Goal: Information Seeking & Learning: Learn about a topic

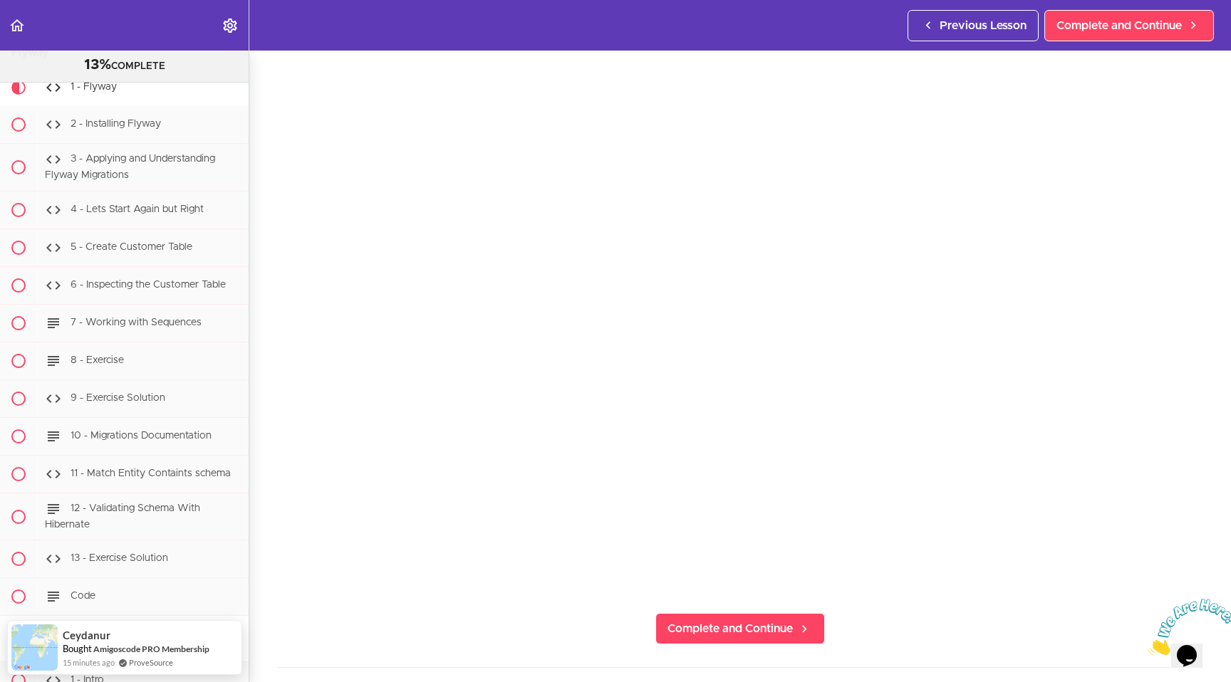
click at [514, 618] on div "1 - Flyway Complete and Continue 1 - Follow us on LinkedIn 2 - Subscribe to our…" at bounding box center [740, 322] width 982 height 632
click at [525, 601] on div "1 - Flyway Complete and Continue 1 - Follow us on LinkedIn 2 - Subscribe to our…" at bounding box center [740, 322] width 982 height 632
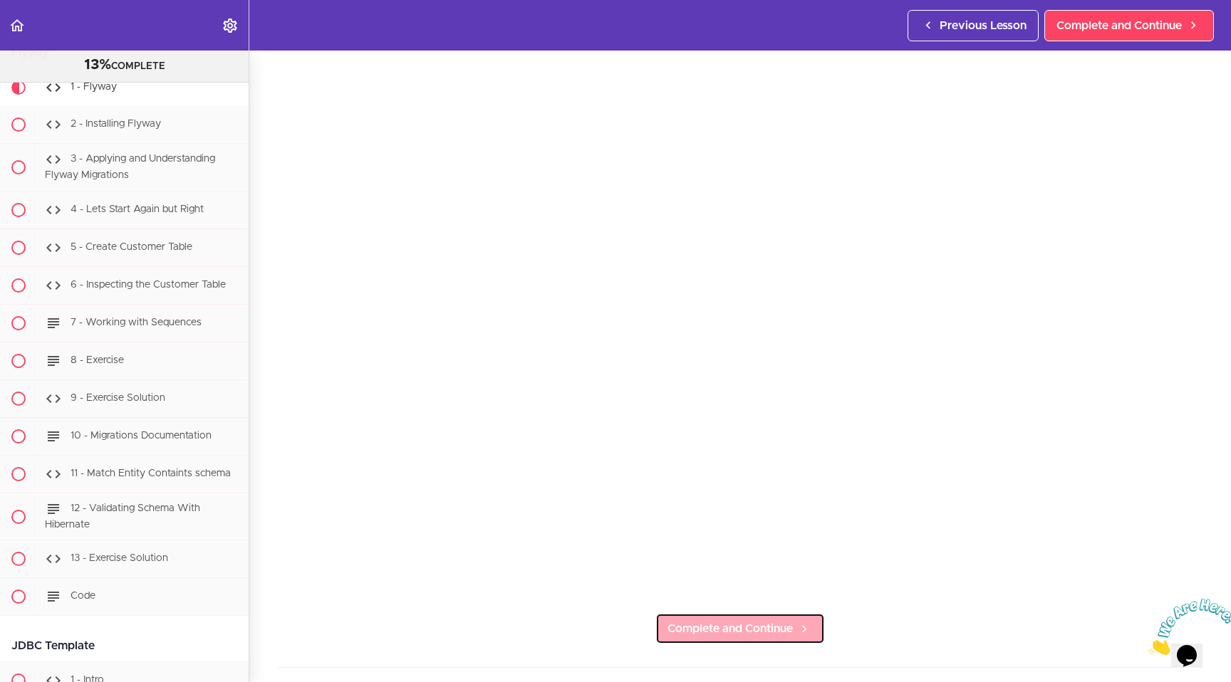
click at [714, 622] on span "Complete and Continue" at bounding box center [729, 628] width 125 height 17
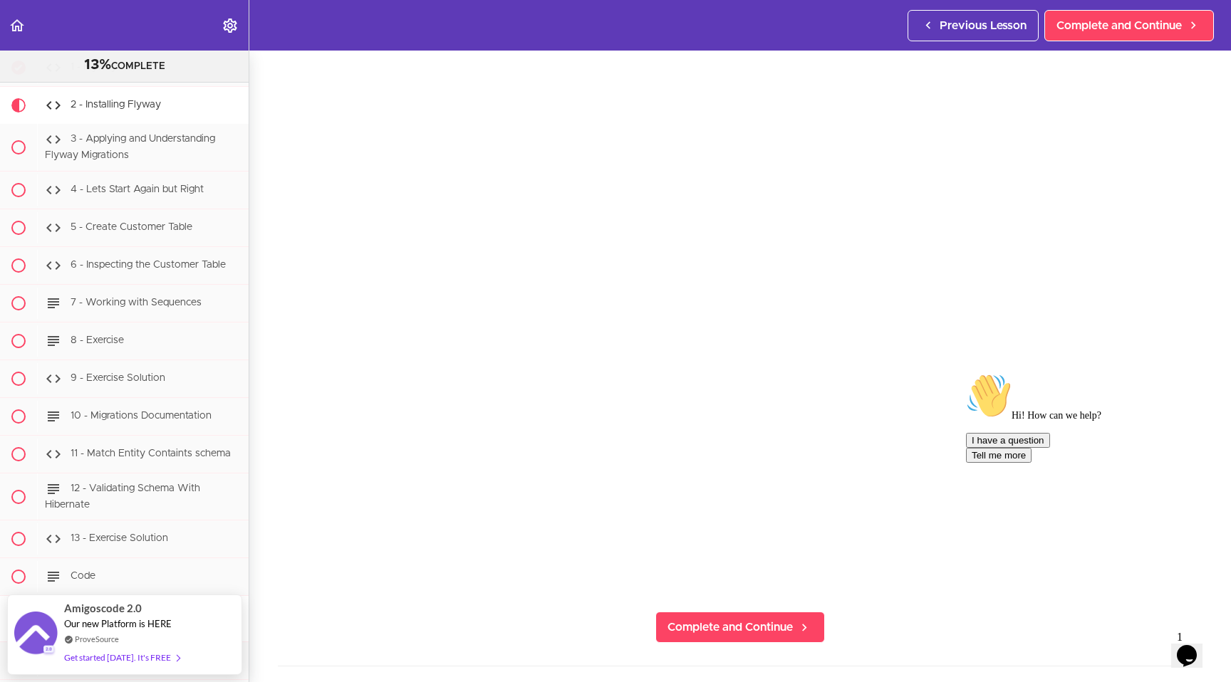
scroll to position [58, 0]
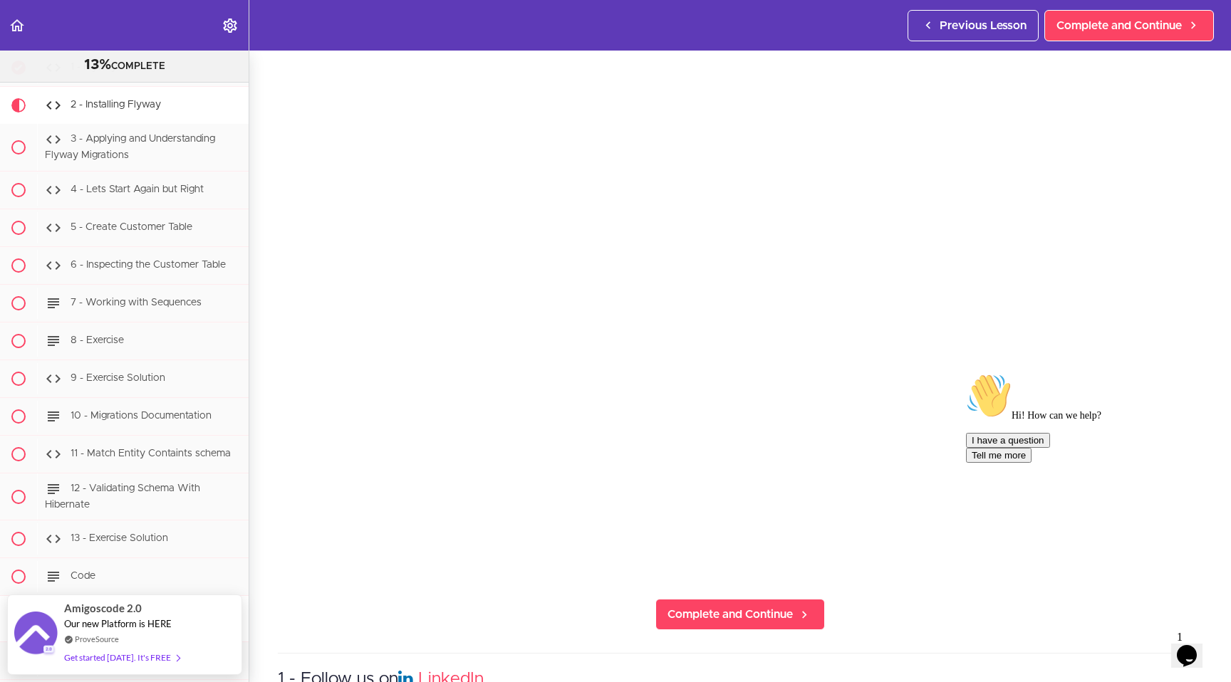
click at [966, 373] on icon "Chat attention grabber" at bounding box center [966, 373] width 0 height 0
click at [1148, 645] on icon "Close" at bounding box center [1148, 651] width 0 height 12
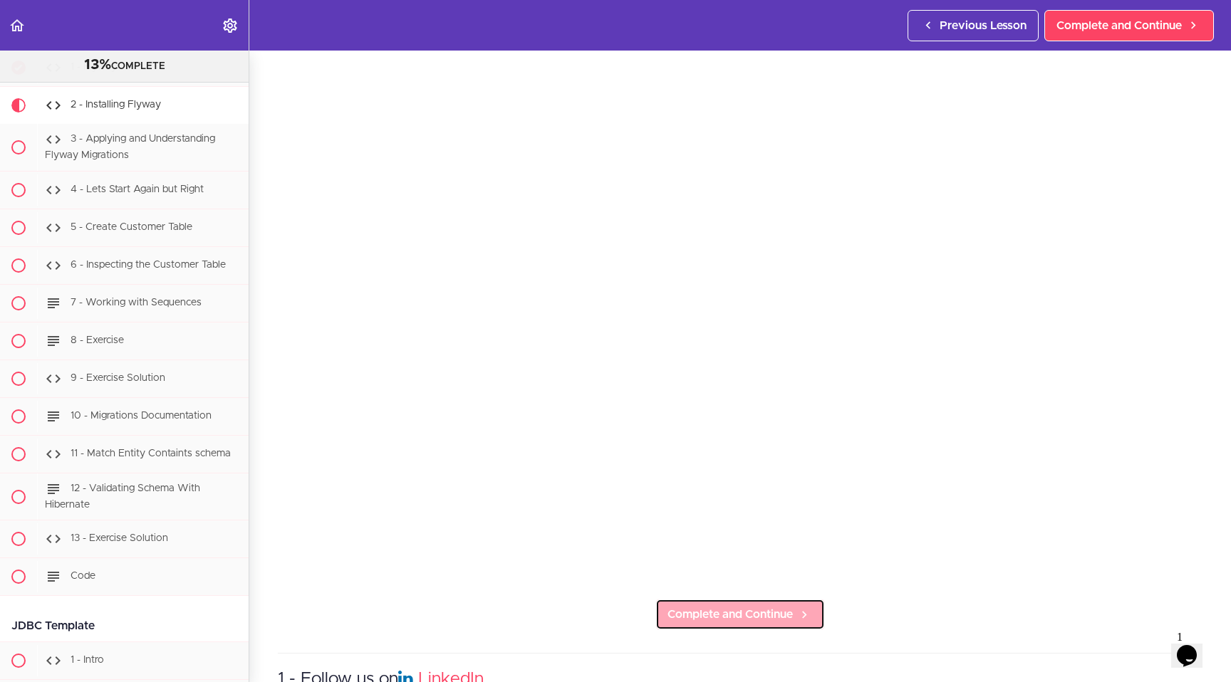
click at [758, 606] on span "Complete and Continue" at bounding box center [729, 614] width 125 height 17
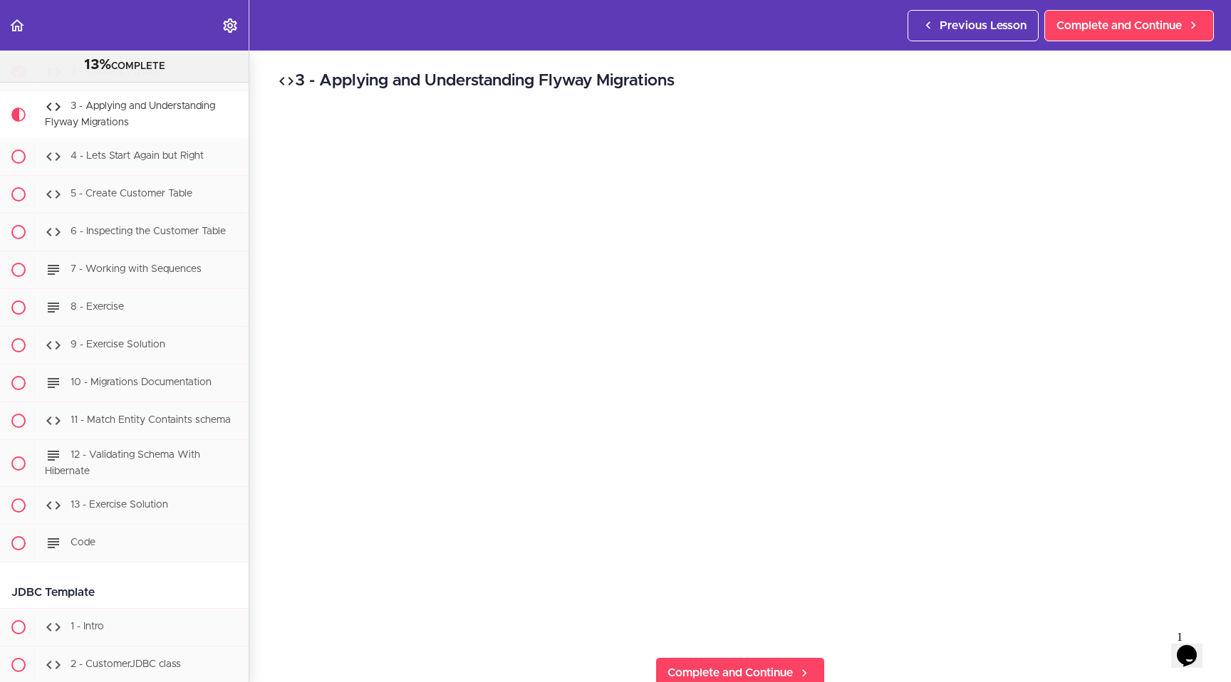
scroll to position [5169, 0]
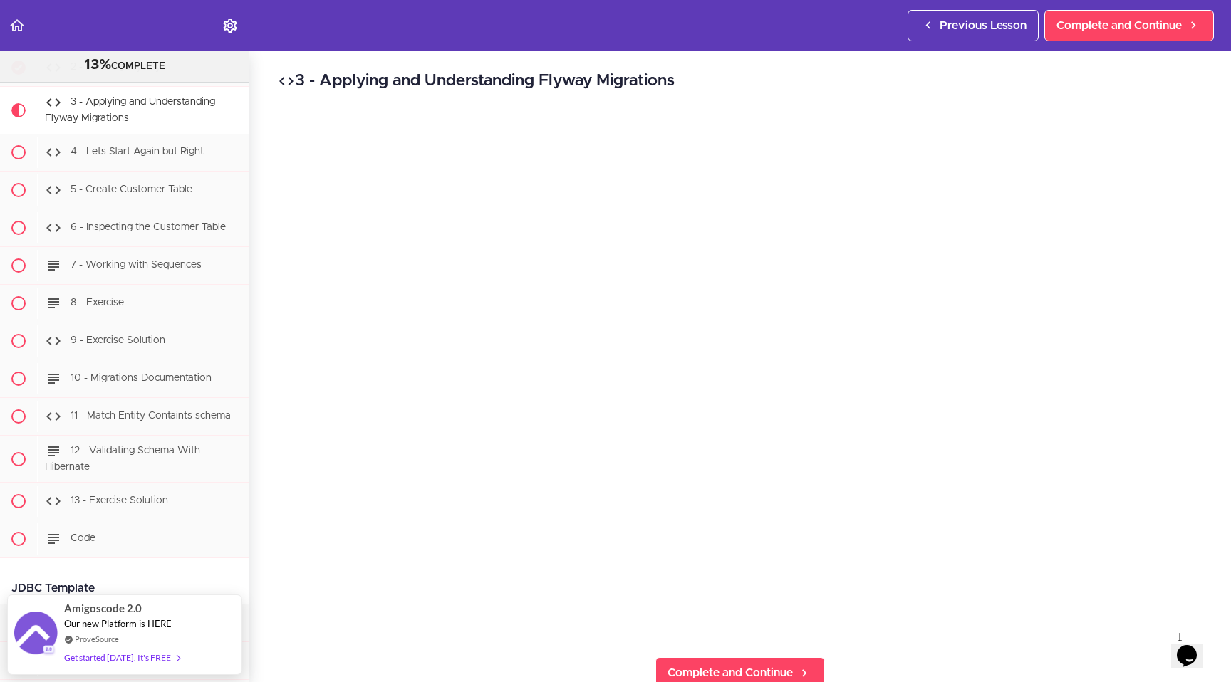
click at [901, 650] on div "3 - Applying and Understanding Flyway Migrations Complete and Continue 1 - Foll…" at bounding box center [740, 367] width 982 height 632
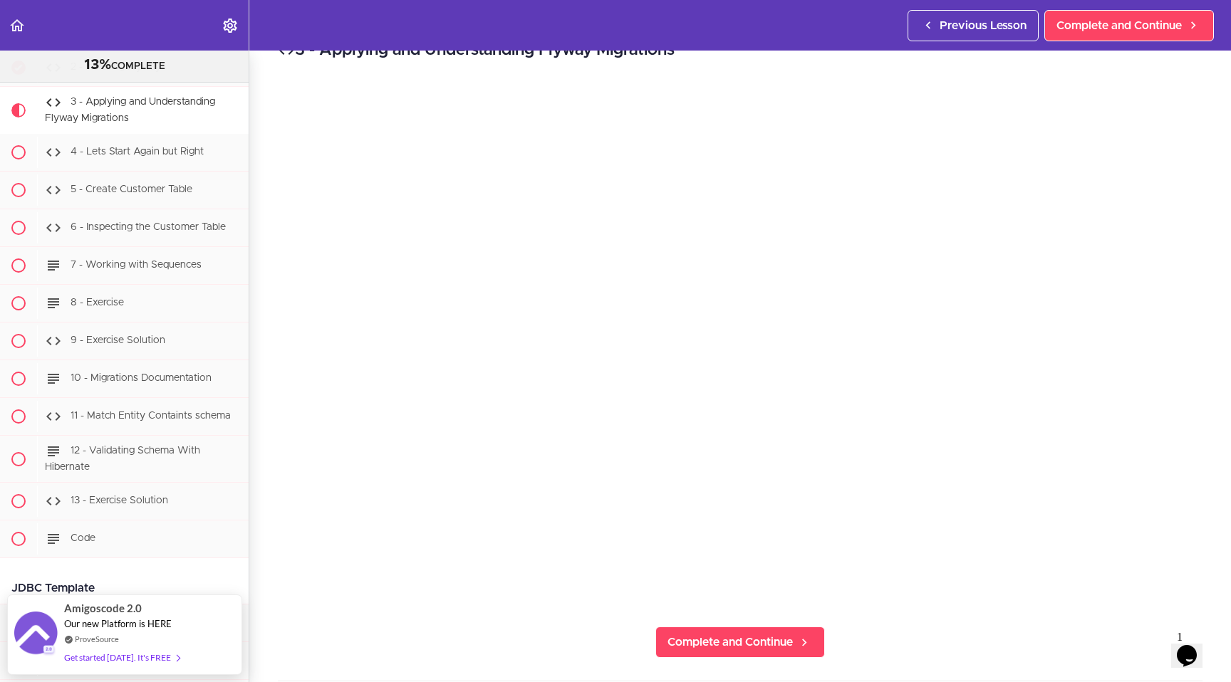
scroll to position [32, 0]
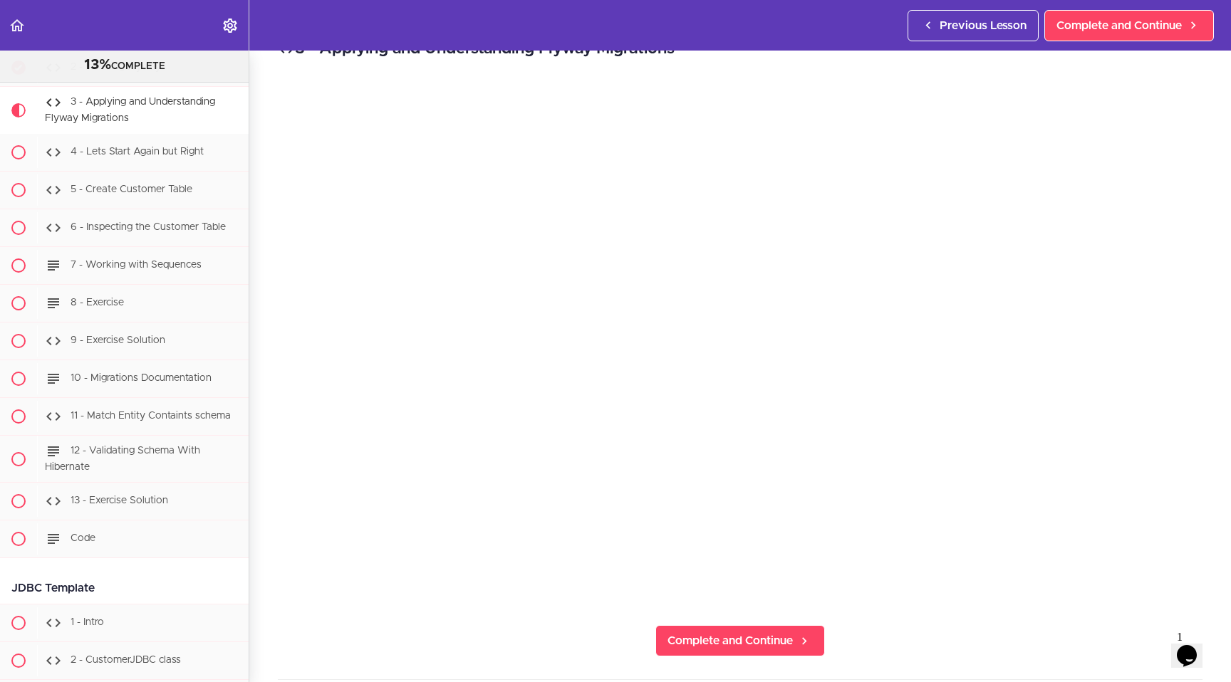
click at [868, 600] on div "3 - Applying and Understanding Flyway Migrations Complete and Continue 1 - Foll…" at bounding box center [740, 335] width 982 height 632
click at [868, 613] on div "3 - Applying and Understanding Flyway Migrations Complete and Continue 1 - Foll…" at bounding box center [740, 335] width 982 height 632
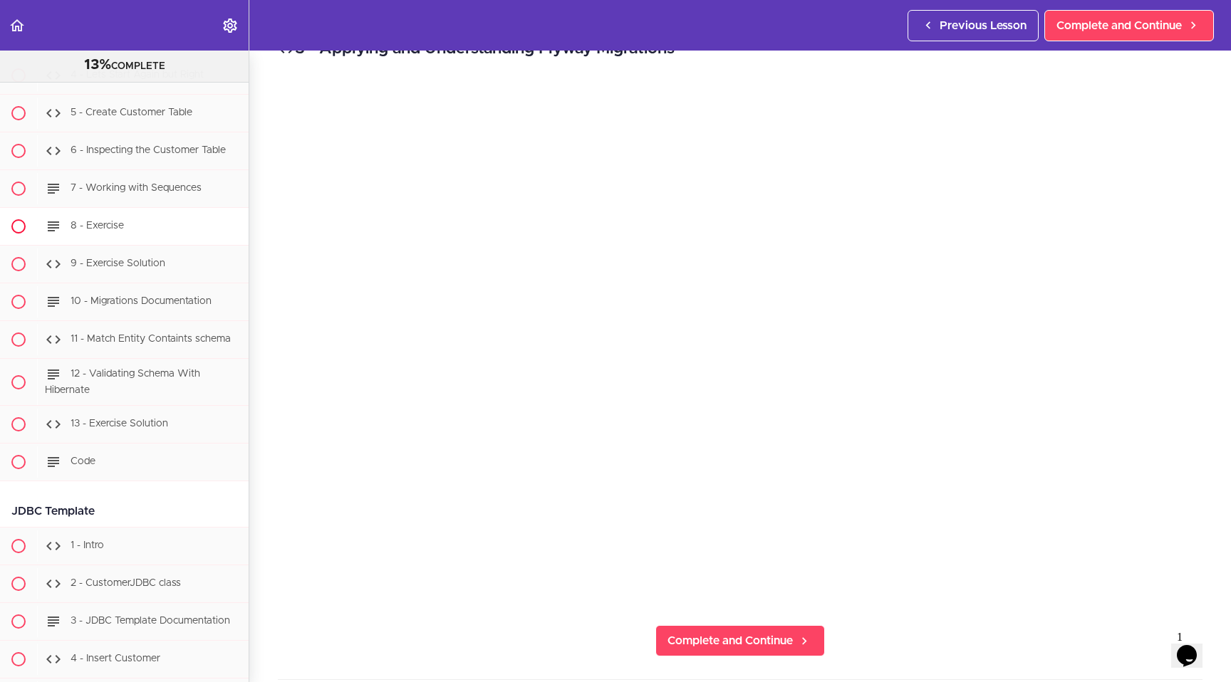
scroll to position [5242, 0]
click at [717, 635] on span "Complete and Continue" at bounding box center [729, 641] width 125 height 17
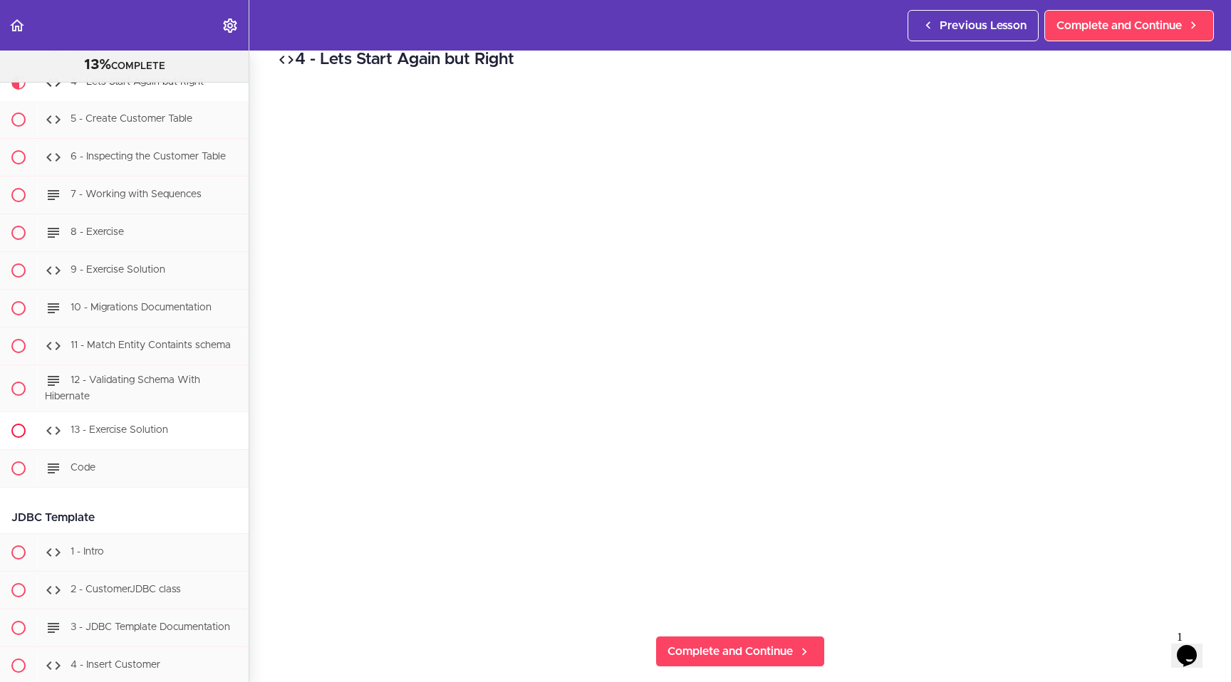
scroll to position [5245, 0]
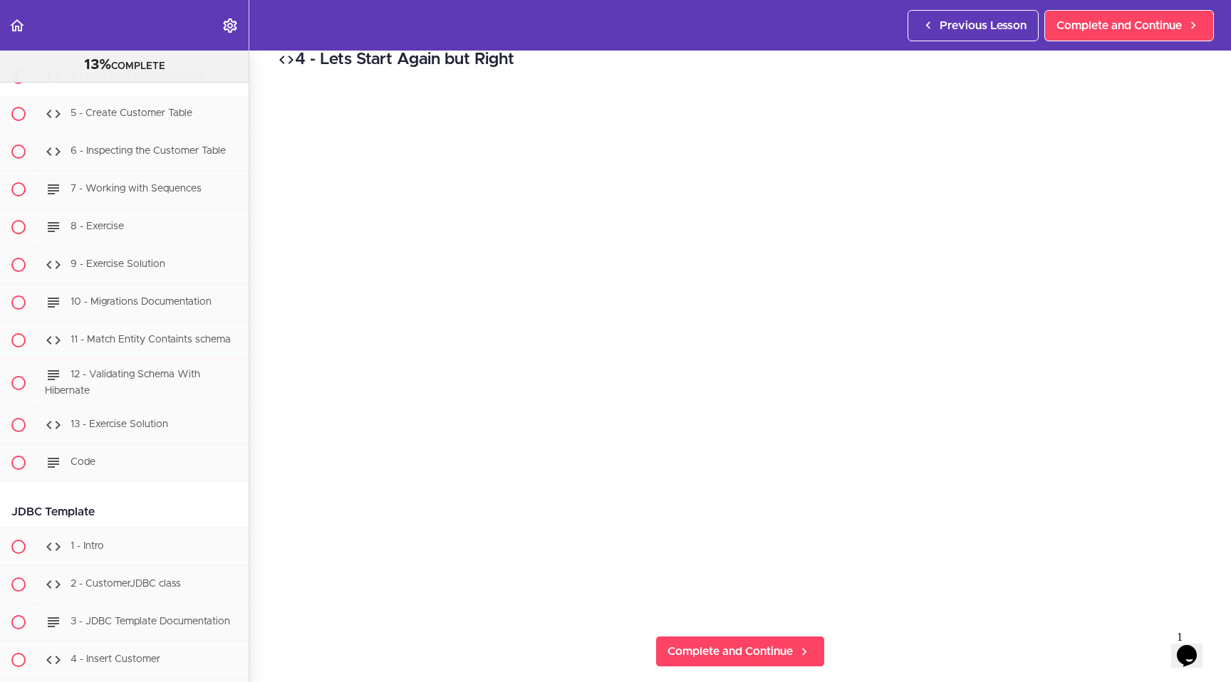
click at [873, 619] on div "4 - Lets Start Again but Right Complete and Continue 1 - Follow us on LinkedIn …" at bounding box center [740, 345] width 982 height 632
click at [930, 643] on div "4 - Lets Start Again but Right Complete and Continue 1 - Follow us on LinkedIn …" at bounding box center [740, 345] width 982 height 632
click at [1047, 650] on div "4 - Lets Start Again but Right Complete and Continue 1 - Follow us on LinkedIn …" at bounding box center [740, 345] width 982 height 632
click at [1208, 387] on div "4 - Lets Start Again but Right Complete and Continue 1 - Follow us on LinkedIn …" at bounding box center [740, 345] width 982 height 632
click at [957, 71] on h2 "4 - Lets Start Again but Right" at bounding box center [740, 60] width 925 height 24
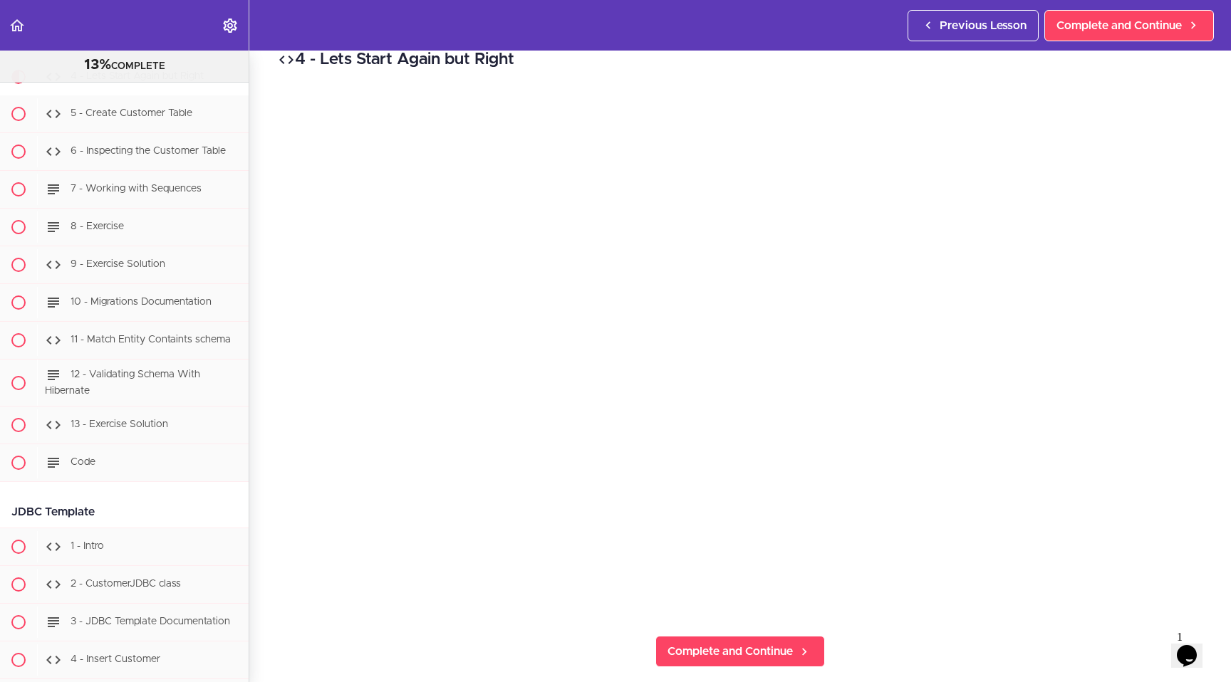
click at [937, 66] on h2 "4 - Lets Start Again but Right" at bounding box center [740, 60] width 925 height 24
click at [918, 632] on div "4 - Lets Start Again but Right Complete and Continue 1 - Follow us on LinkedIn …" at bounding box center [740, 345] width 982 height 632
click at [637, 70] on h2 "4 - Lets Start Again but Right" at bounding box center [740, 60] width 925 height 24
click at [1209, 455] on div "4 - Lets Start Again but Right Complete and Continue 1 - Follow us on LinkedIn …" at bounding box center [740, 345] width 982 height 632
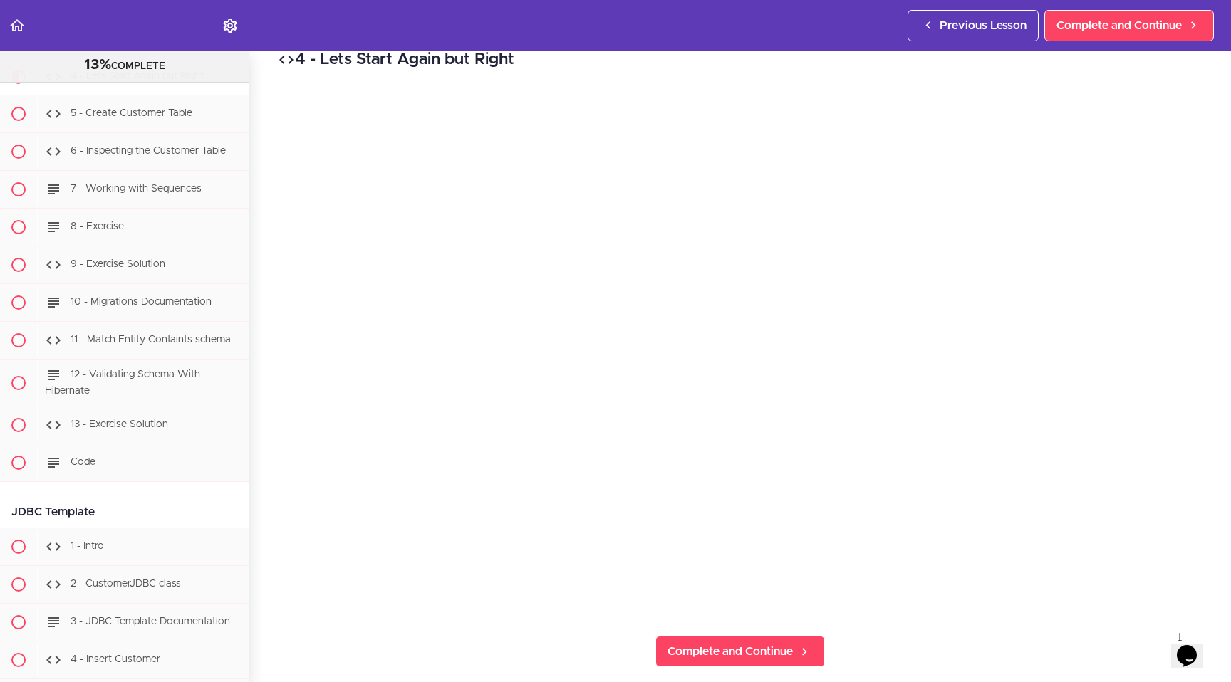
click at [898, 624] on div "4 - Lets Start Again but Right Complete and Continue 1 - Follow us on LinkedIn …" at bounding box center [740, 345] width 982 height 632
click at [738, 643] on span "Complete and Continue" at bounding box center [729, 651] width 125 height 17
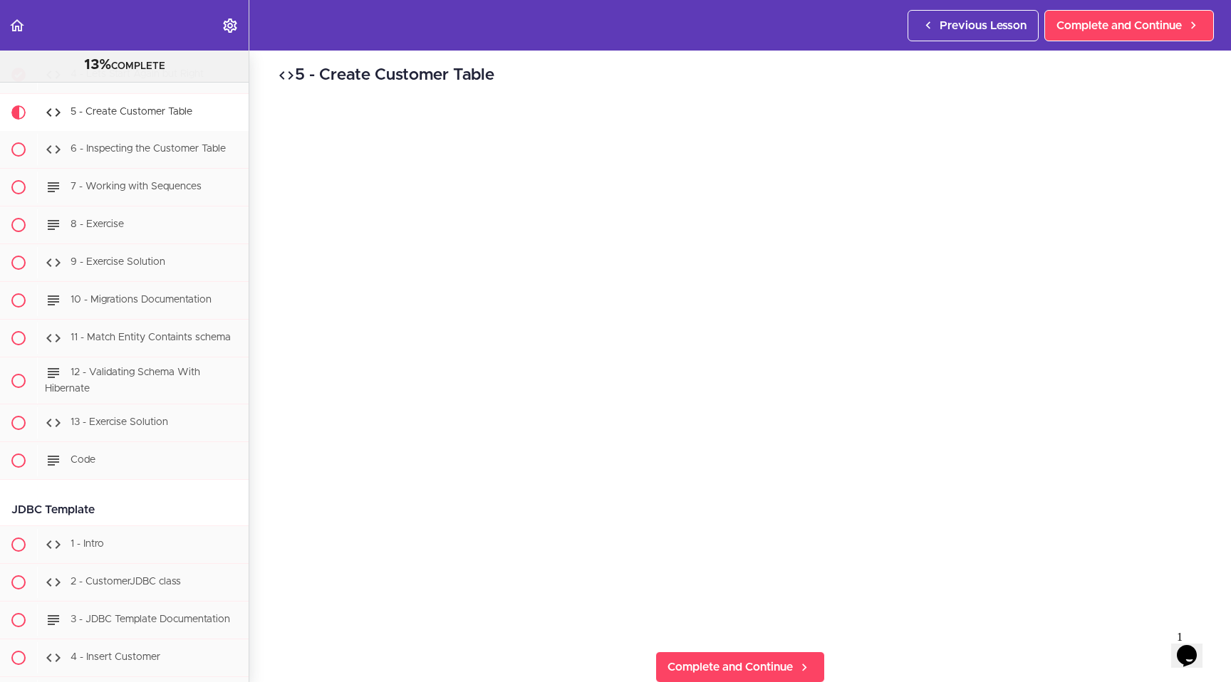
scroll to position [5254, 0]
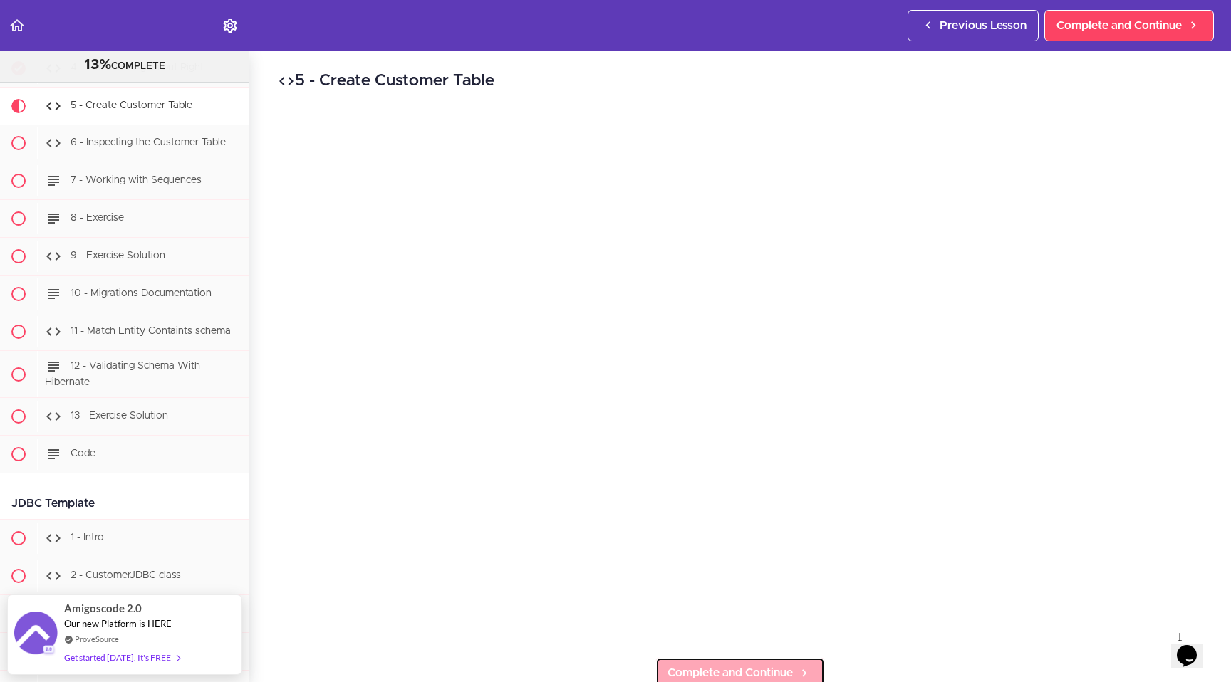
click at [764, 665] on span "Complete and Continue" at bounding box center [729, 673] width 125 height 17
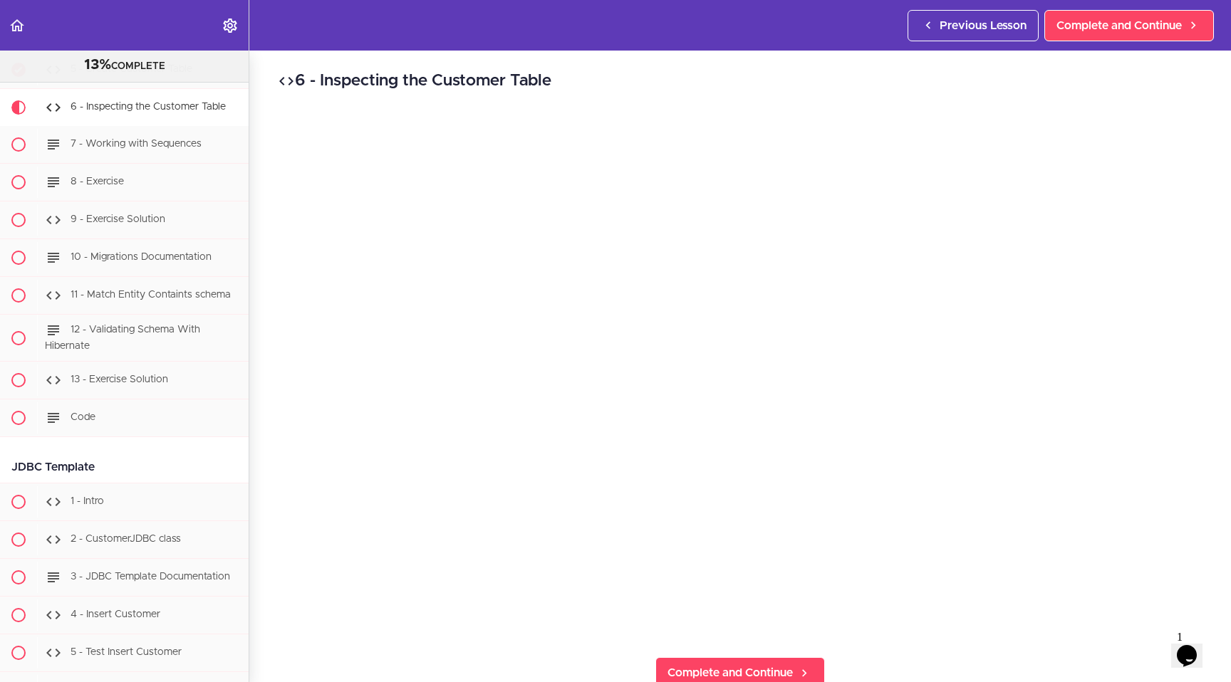
scroll to position [5292, 0]
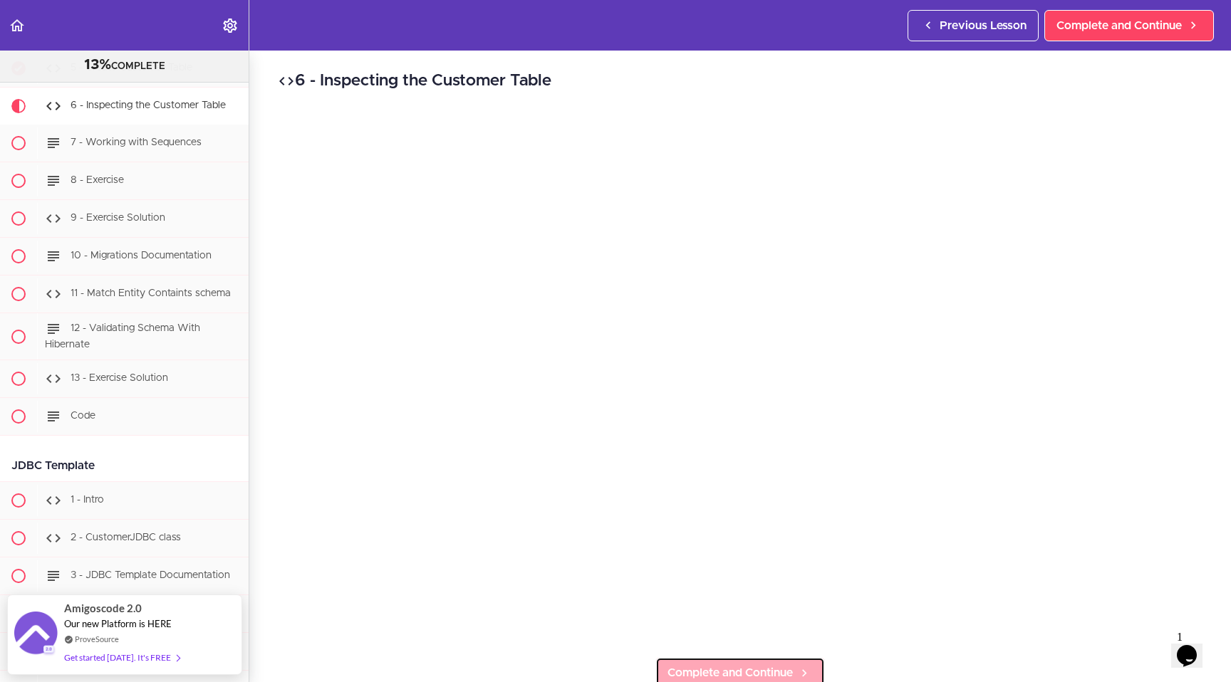
click at [775, 657] on link "Complete and Continue" at bounding box center [740, 672] width 170 height 31
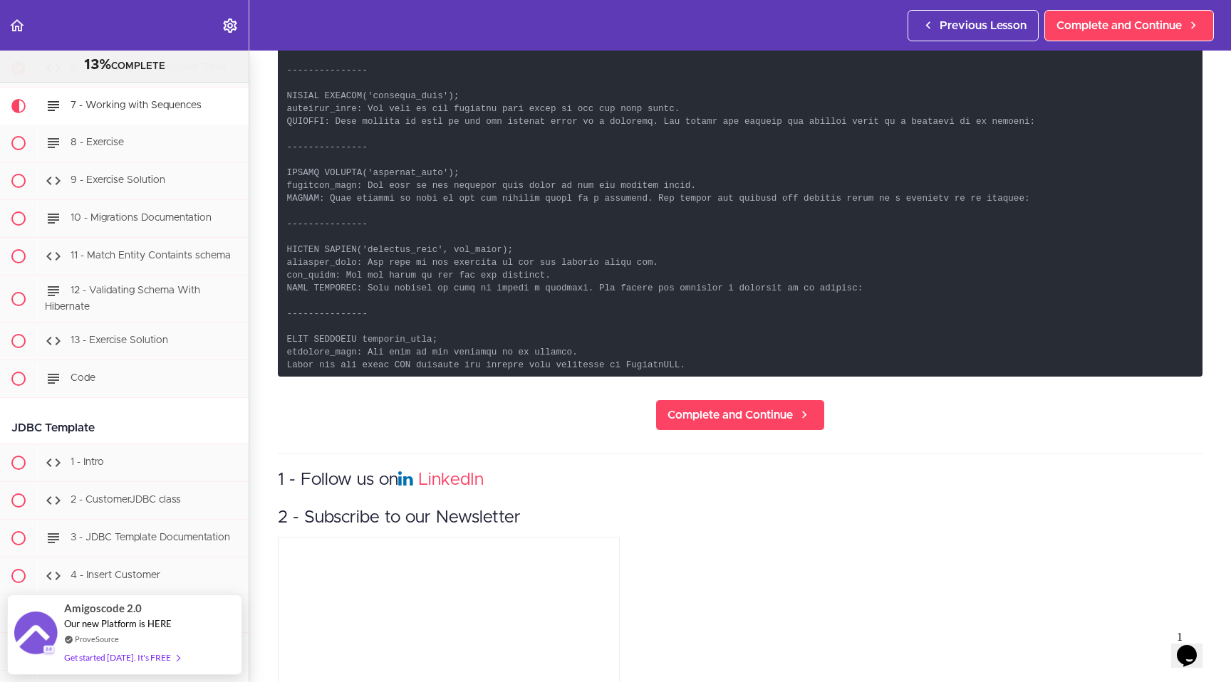
scroll to position [967, 0]
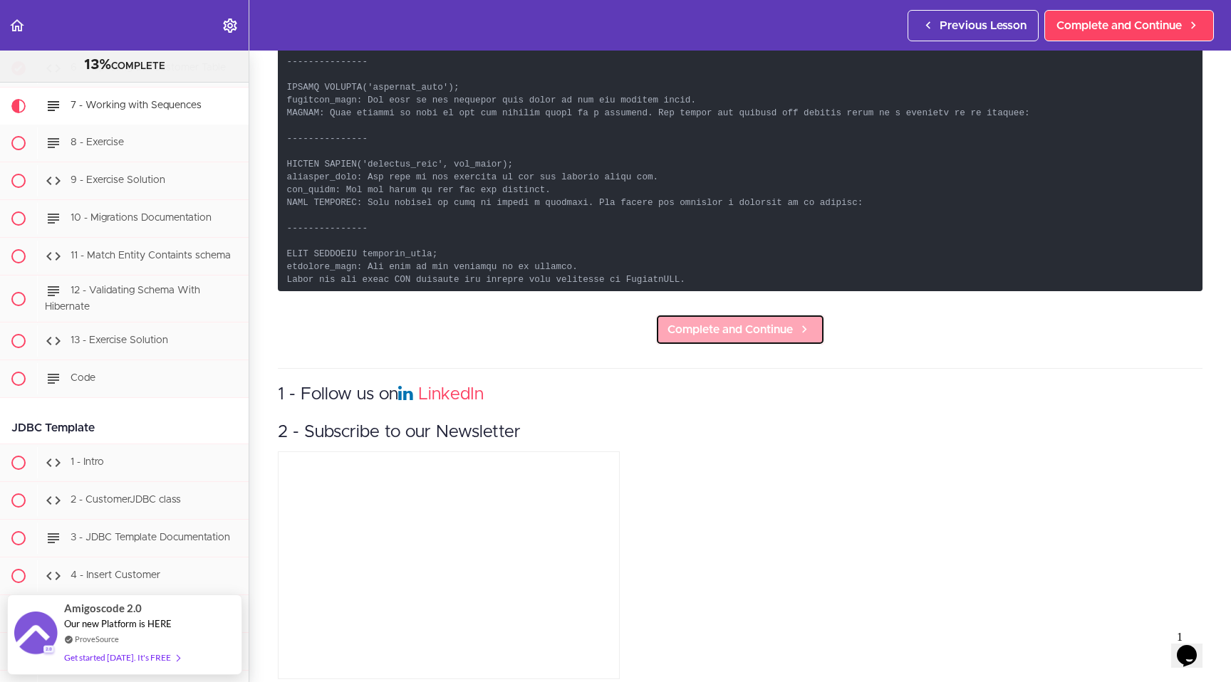
click at [757, 324] on span "Complete and Continue" at bounding box center [729, 329] width 125 height 17
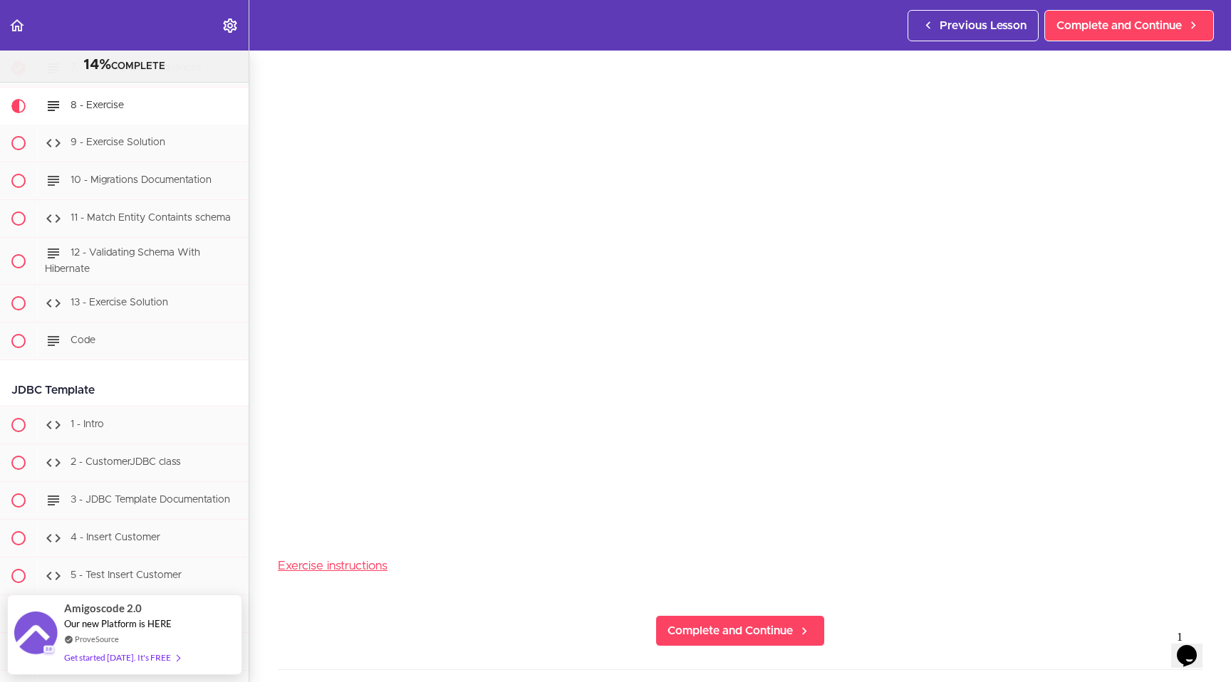
scroll to position [143, 0]
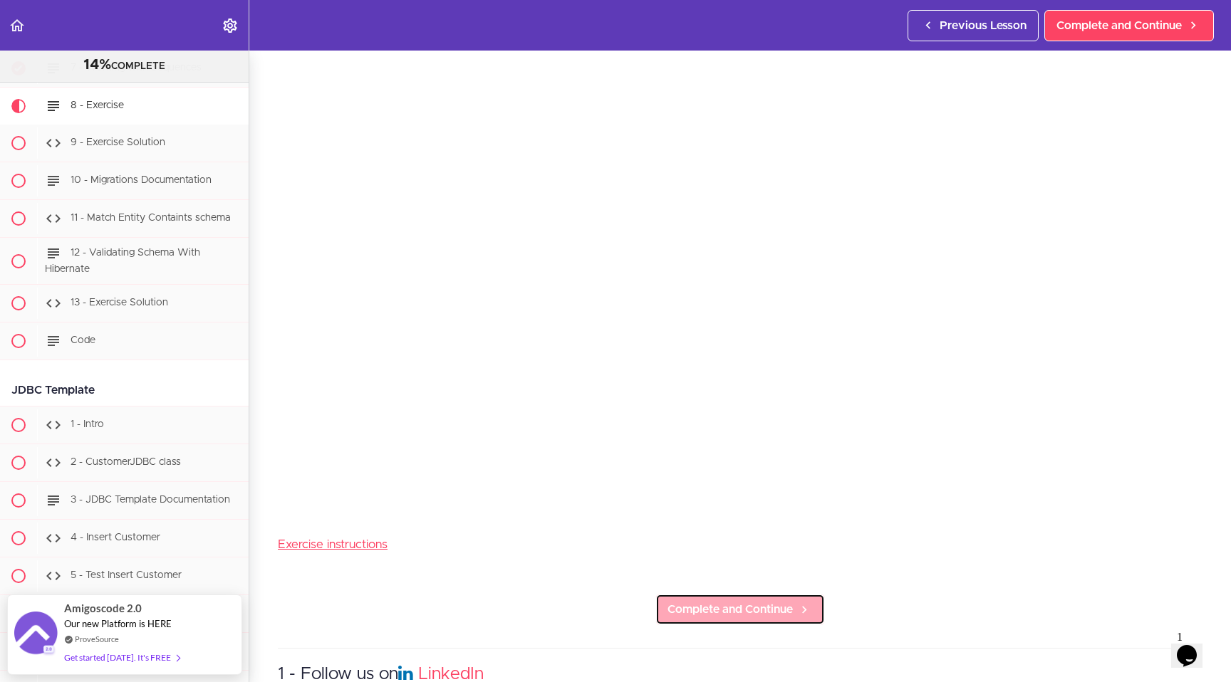
click at [717, 602] on span "Complete and Continue" at bounding box center [729, 609] width 125 height 17
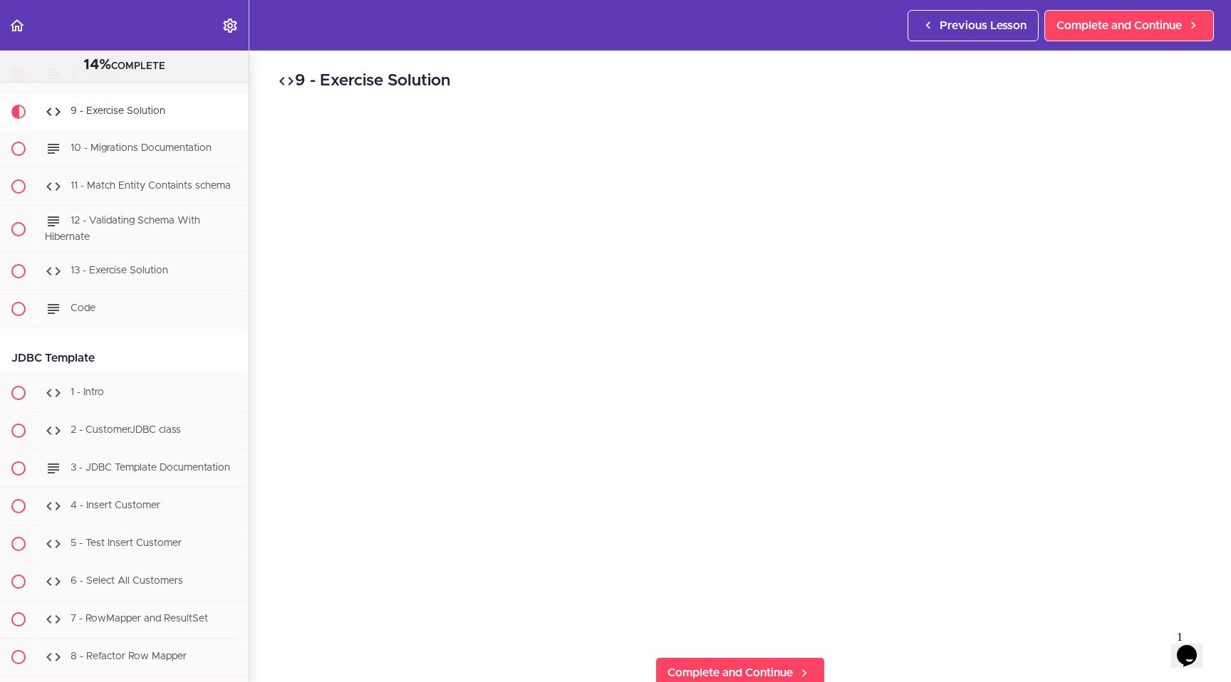
scroll to position [5405, 0]
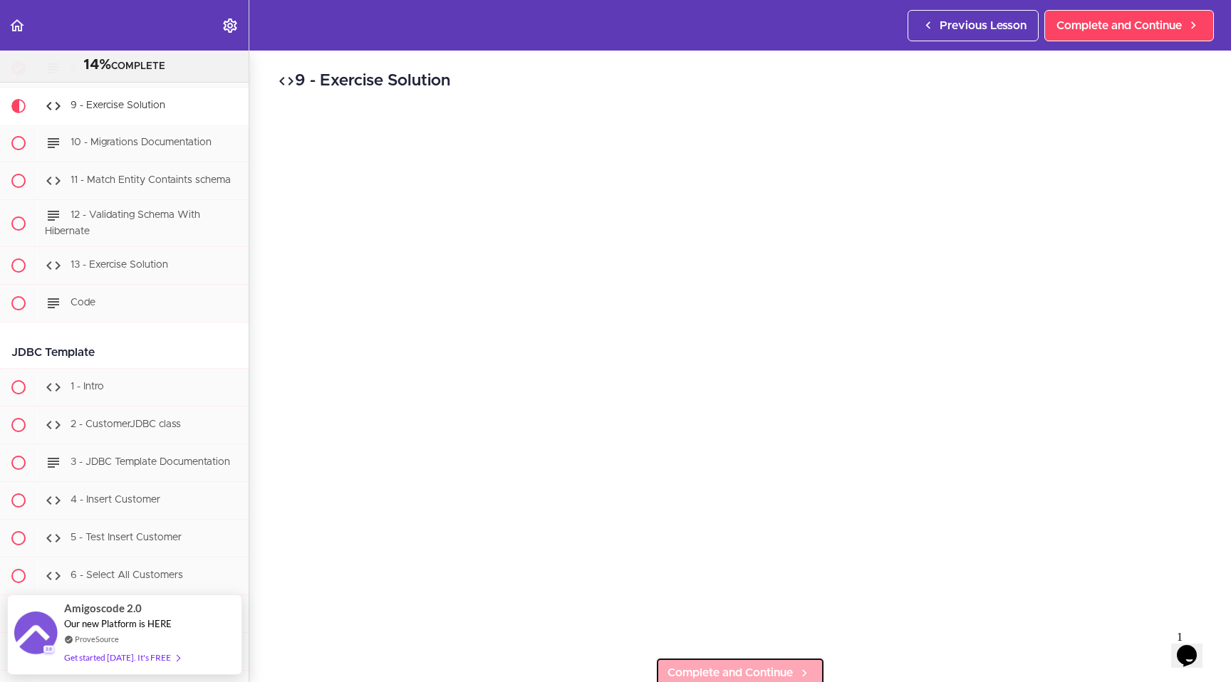
click at [710, 657] on link "Complete and Continue" at bounding box center [740, 672] width 170 height 31
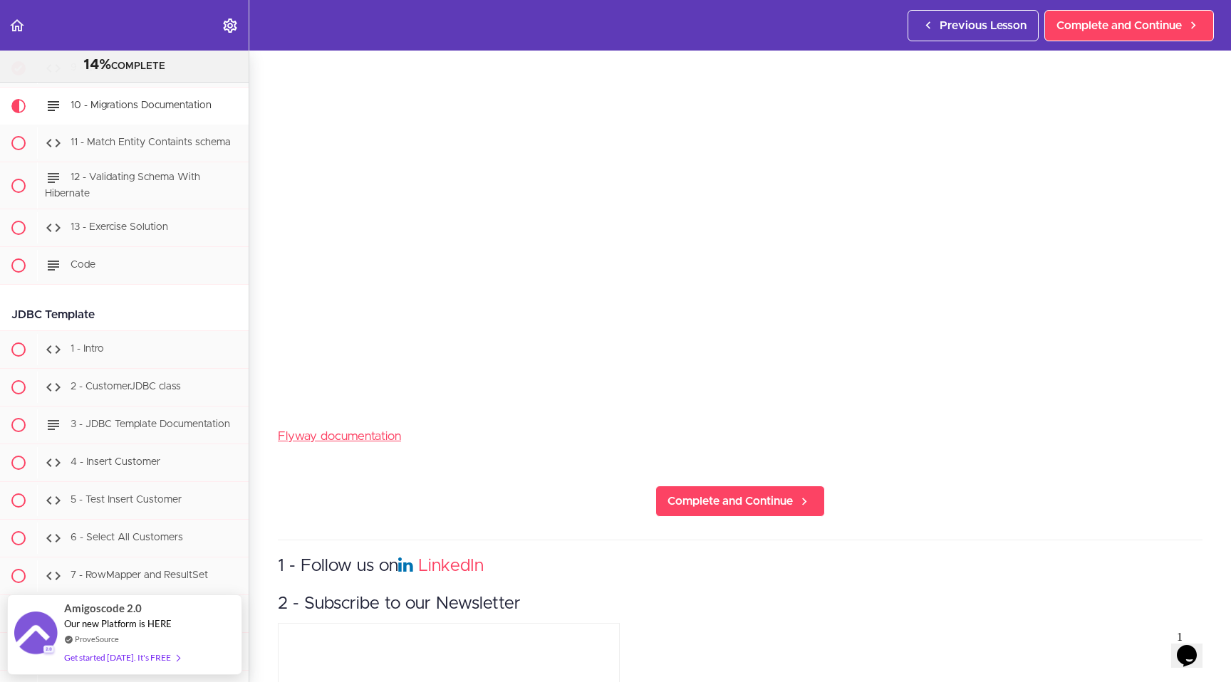
scroll to position [239, 0]
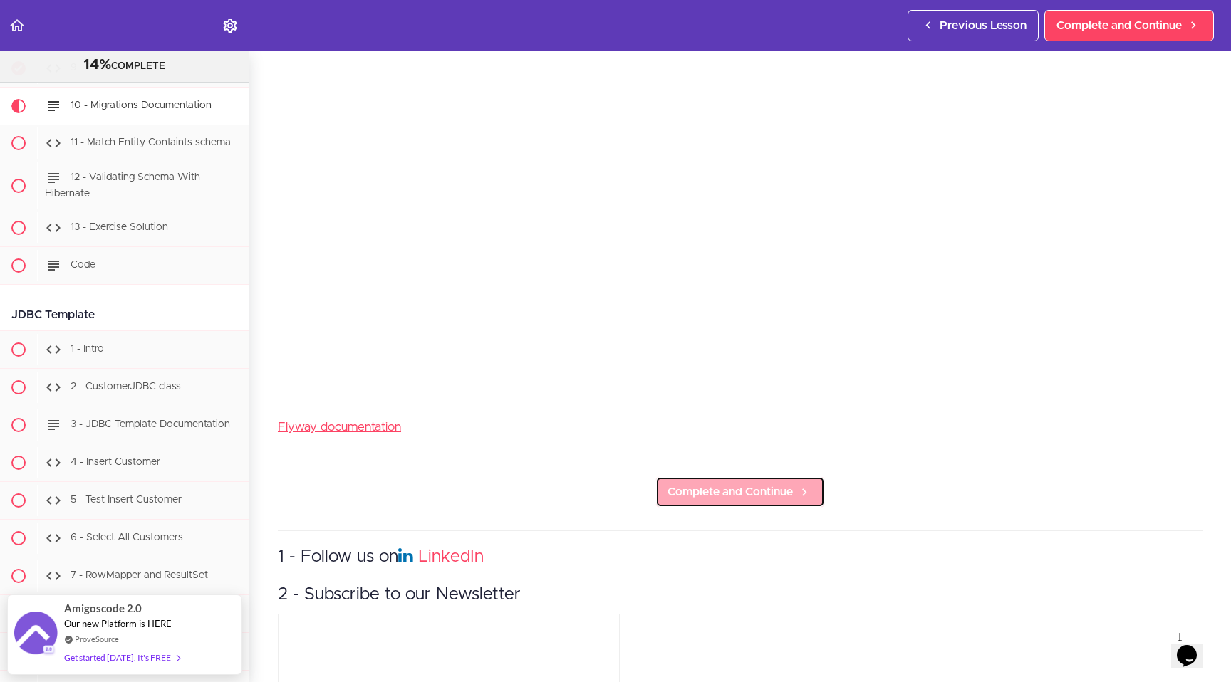
click at [715, 491] on span "Complete and Continue" at bounding box center [729, 492] width 125 height 17
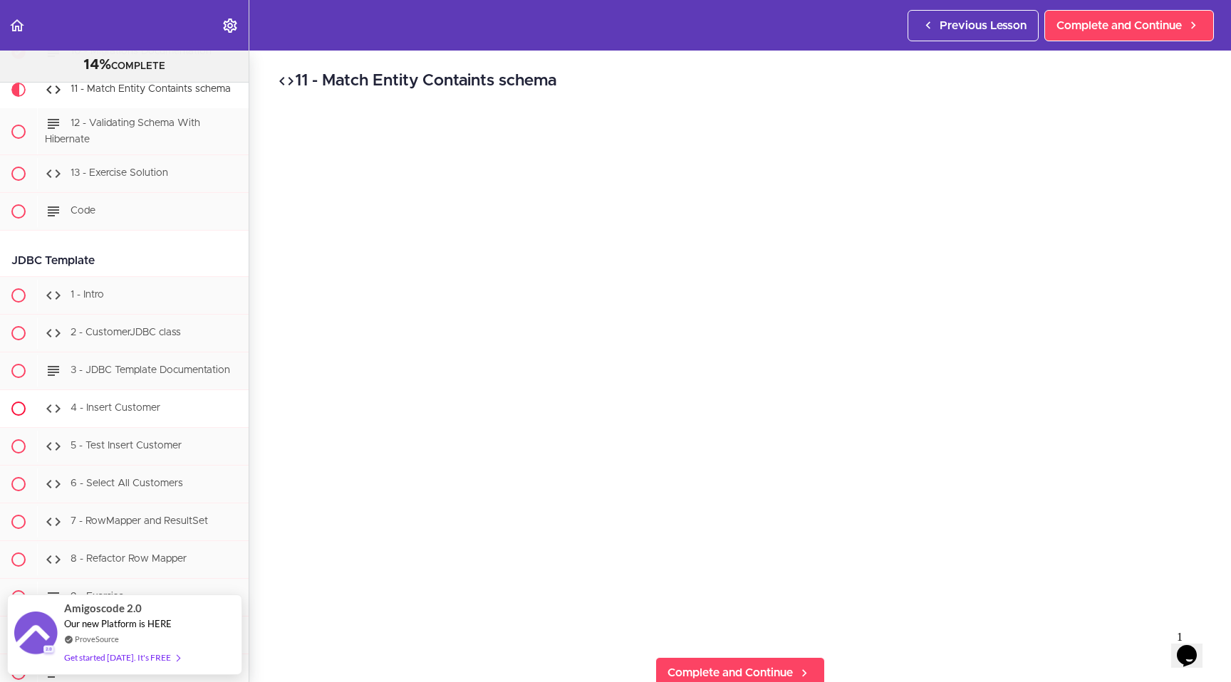
scroll to position [5510, 0]
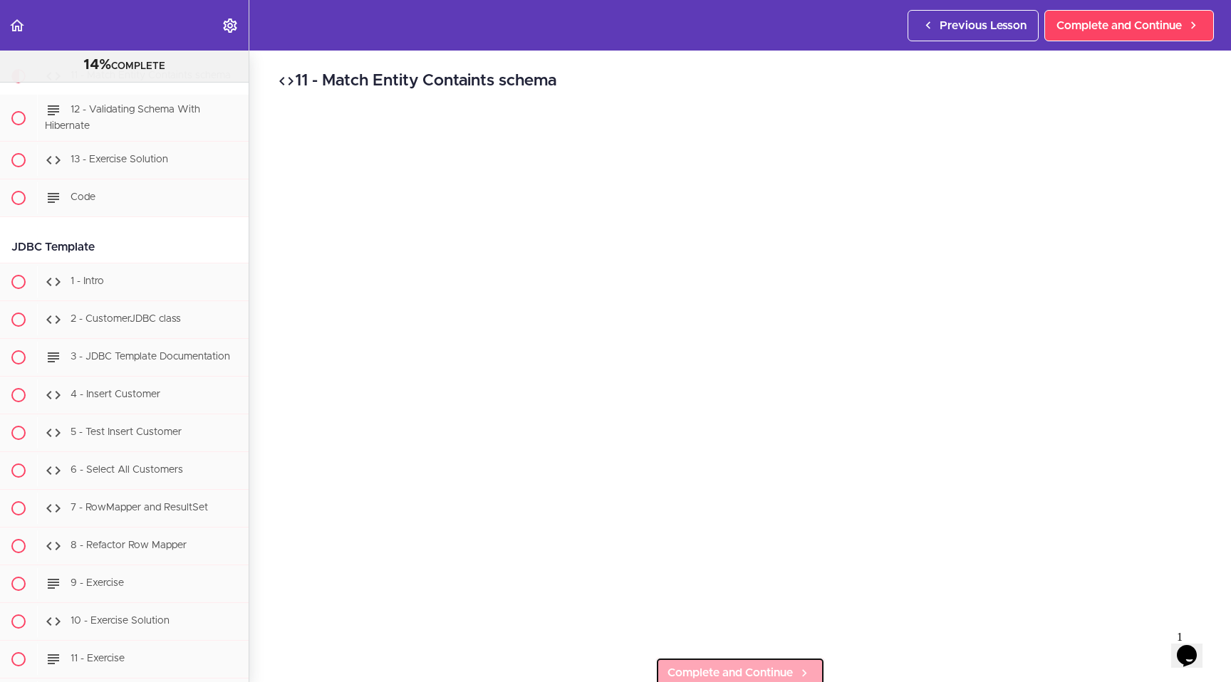
click at [771, 665] on span "Complete and Continue" at bounding box center [729, 673] width 125 height 17
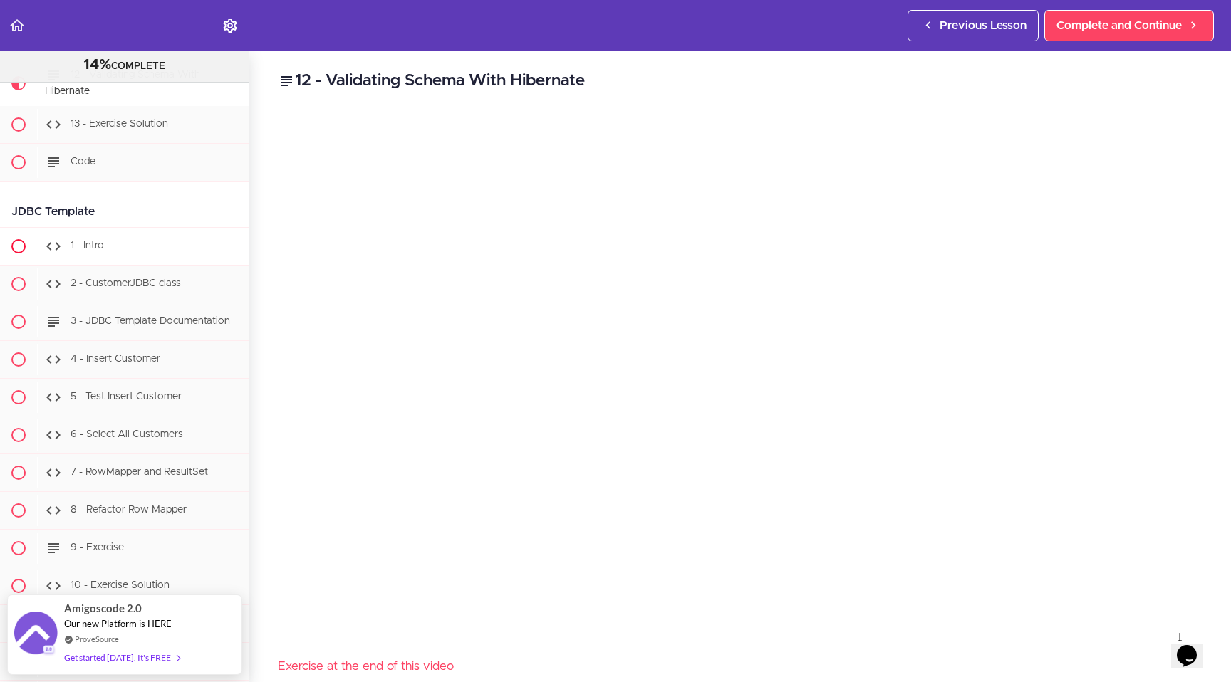
scroll to position [5563, 0]
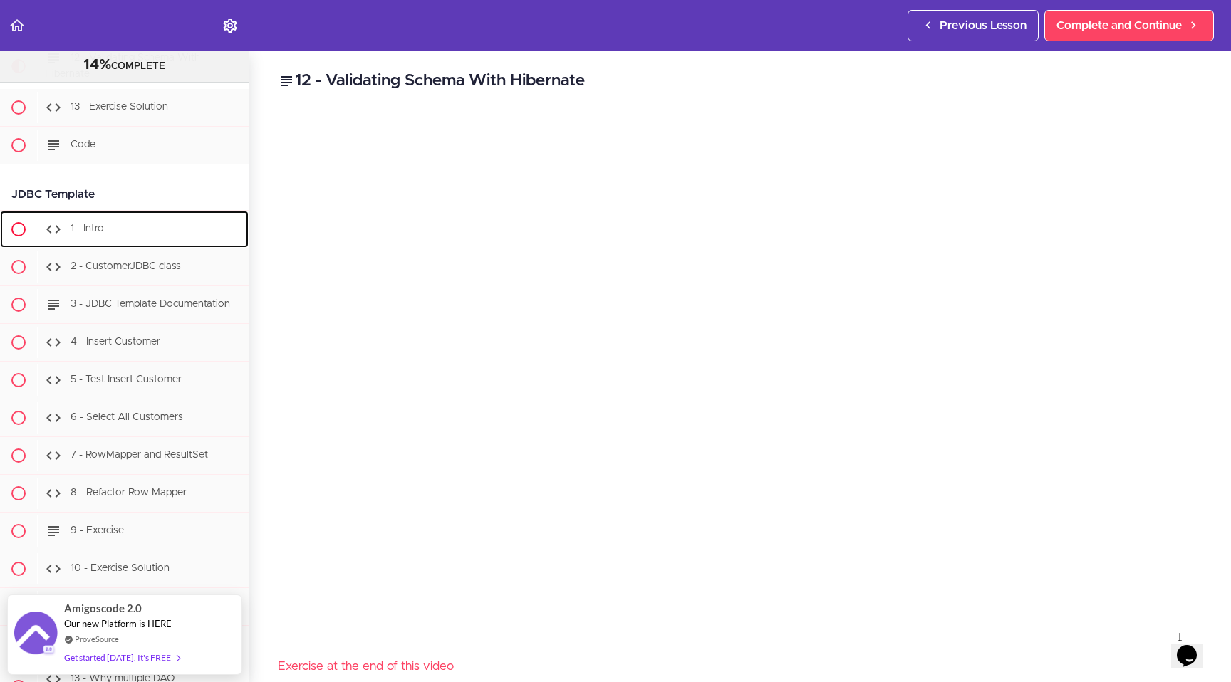
click at [136, 245] on div "1 - Intro" at bounding box center [143, 229] width 212 height 31
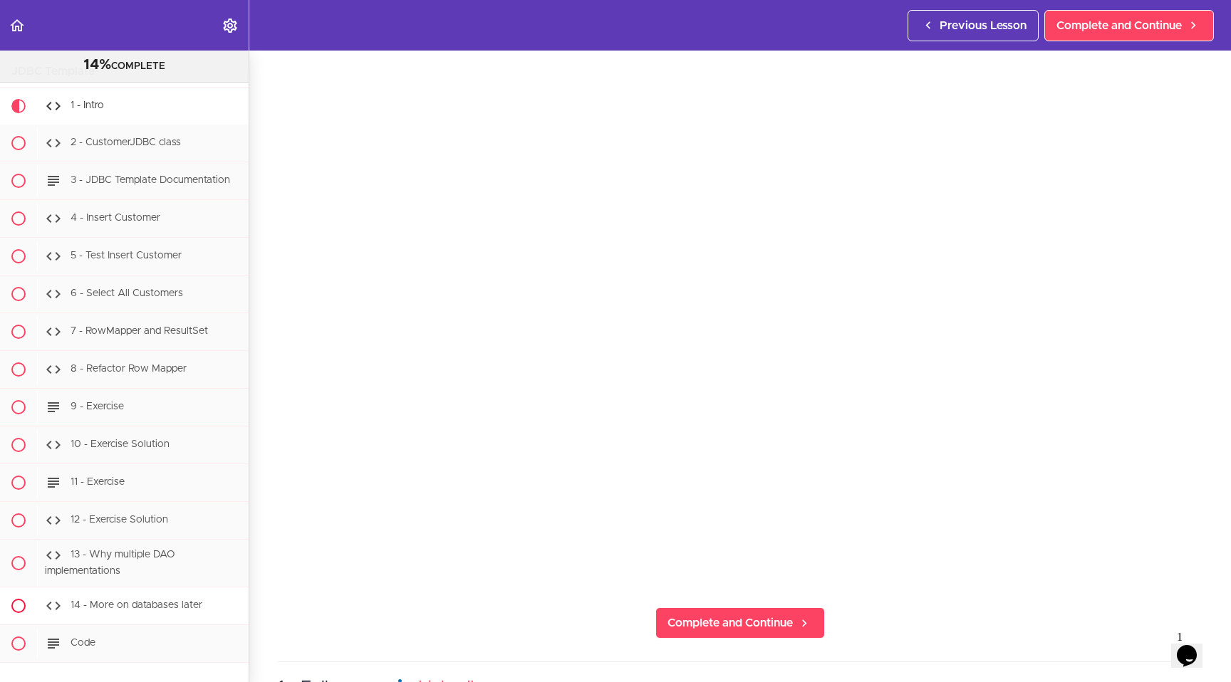
scroll to position [5688, 0]
click at [902, 627] on section "PROFESSIONAL Full Stack Developer 14% COMPLETE Java Master Class 1 - Java Maste…" at bounding box center [615, 367] width 1231 height 632
click at [742, 615] on span "Complete and Continue" at bounding box center [729, 623] width 125 height 17
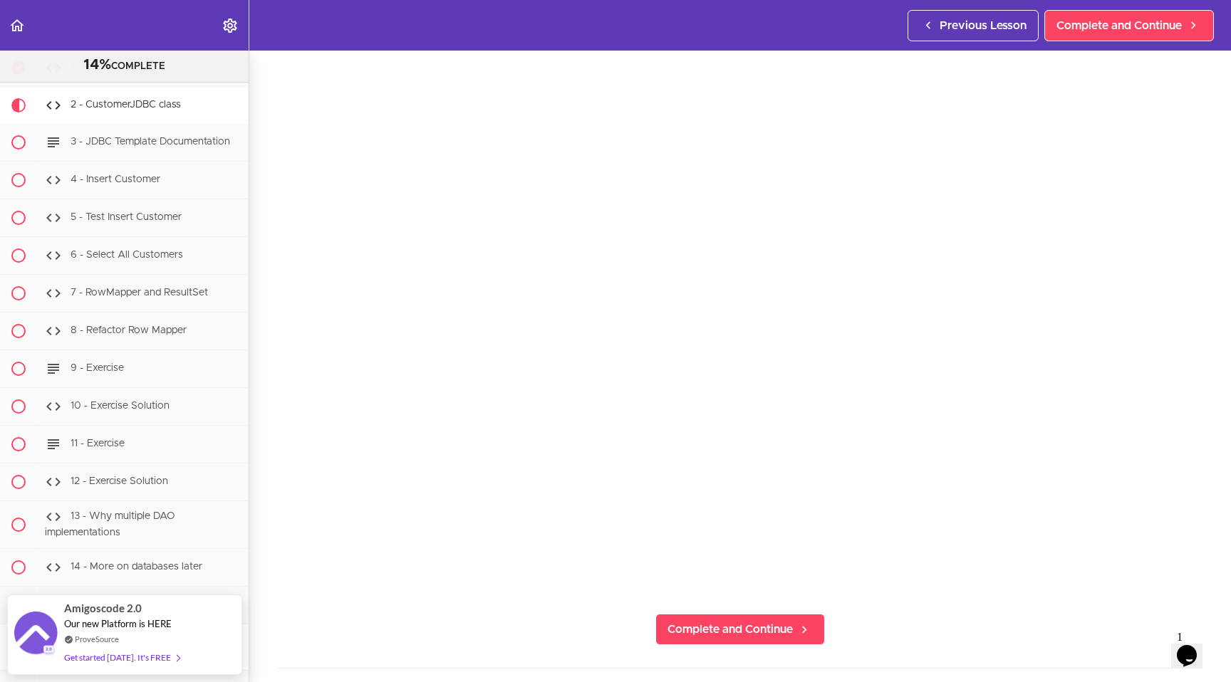
scroll to position [46, 0]
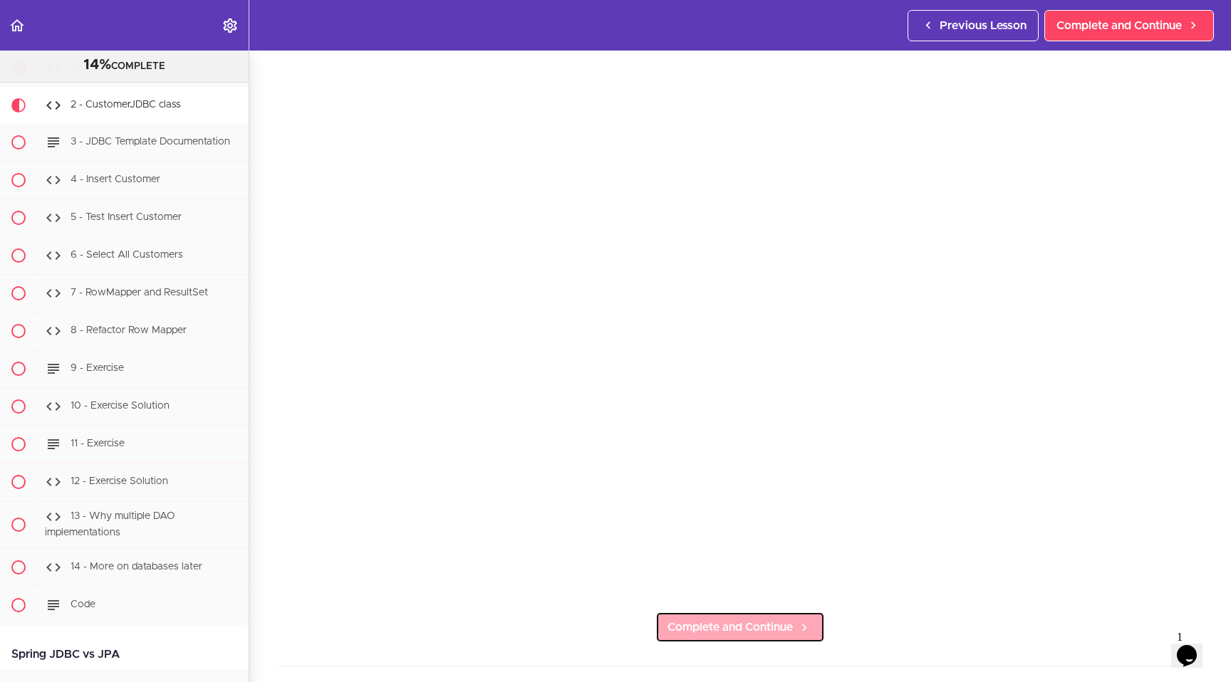
click at [765, 623] on span "Complete and Continue" at bounding box center [729, 627] width 125 height 17
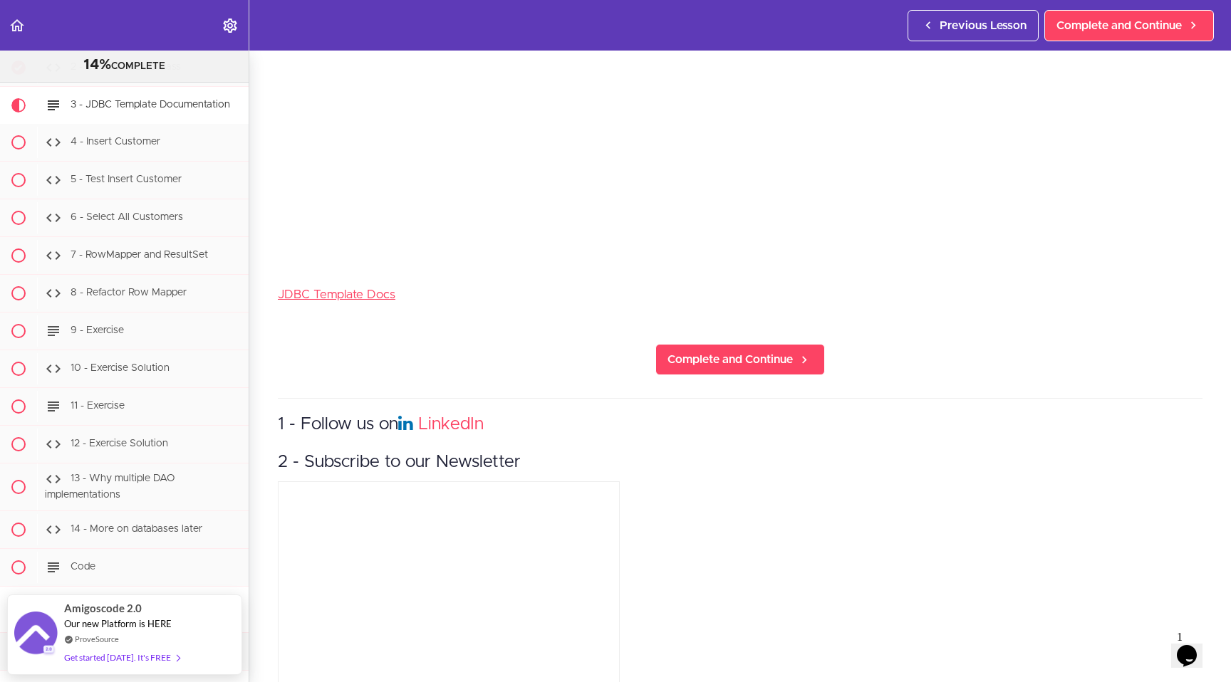
scroll to position [397, 0]
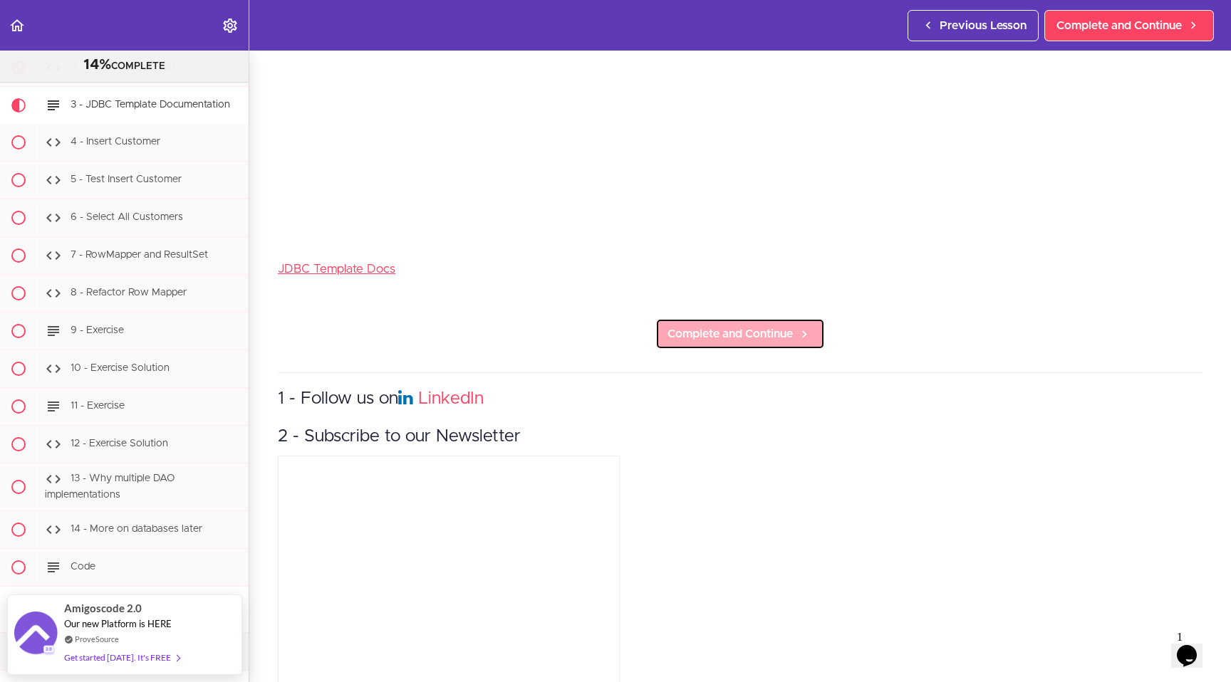
click at [714, 333] on span "Complete and Continue" at bounding box center [729, 334] width 125 height 17
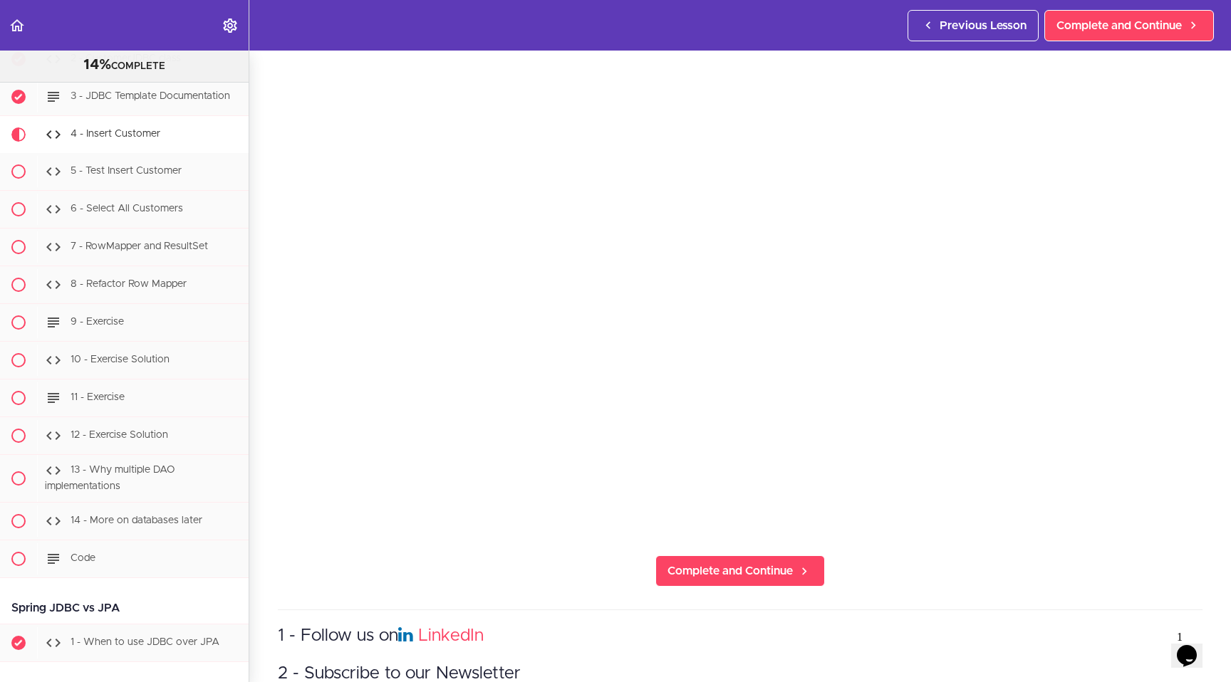
scroll to position [5801, 0]
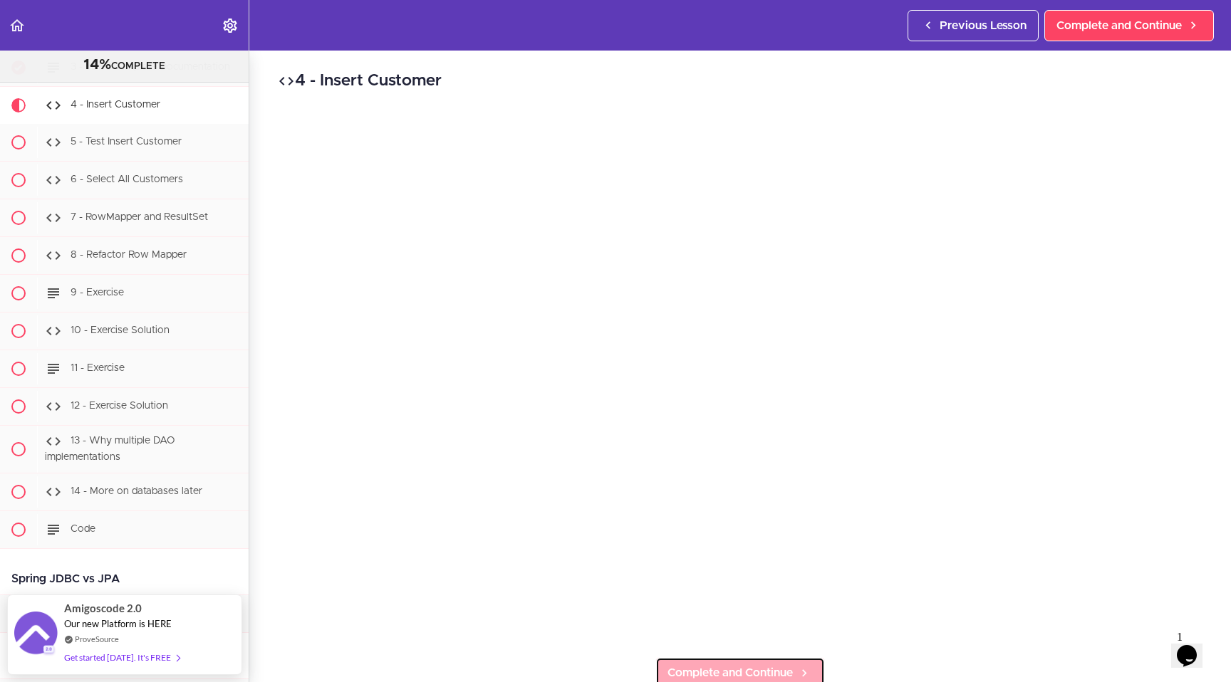
click at [744, 665] on span "Complete and Continue" at bounding box center [729, 673] width 125 height 17
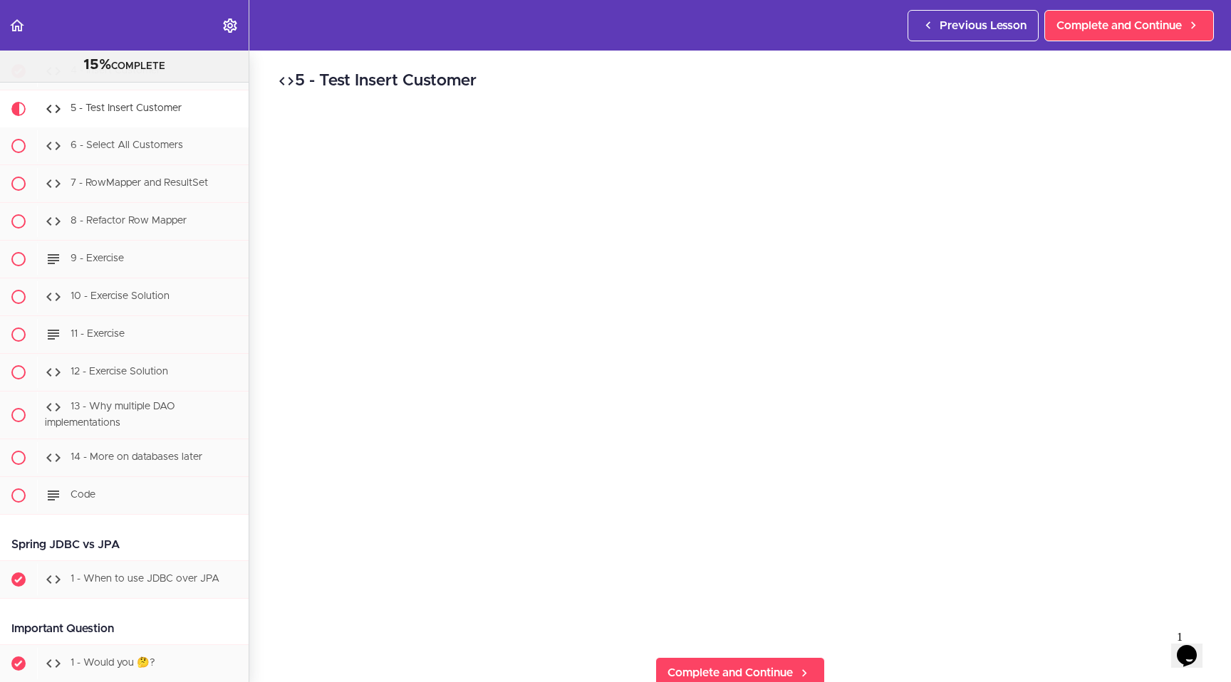
scroll to position [5839, 0]
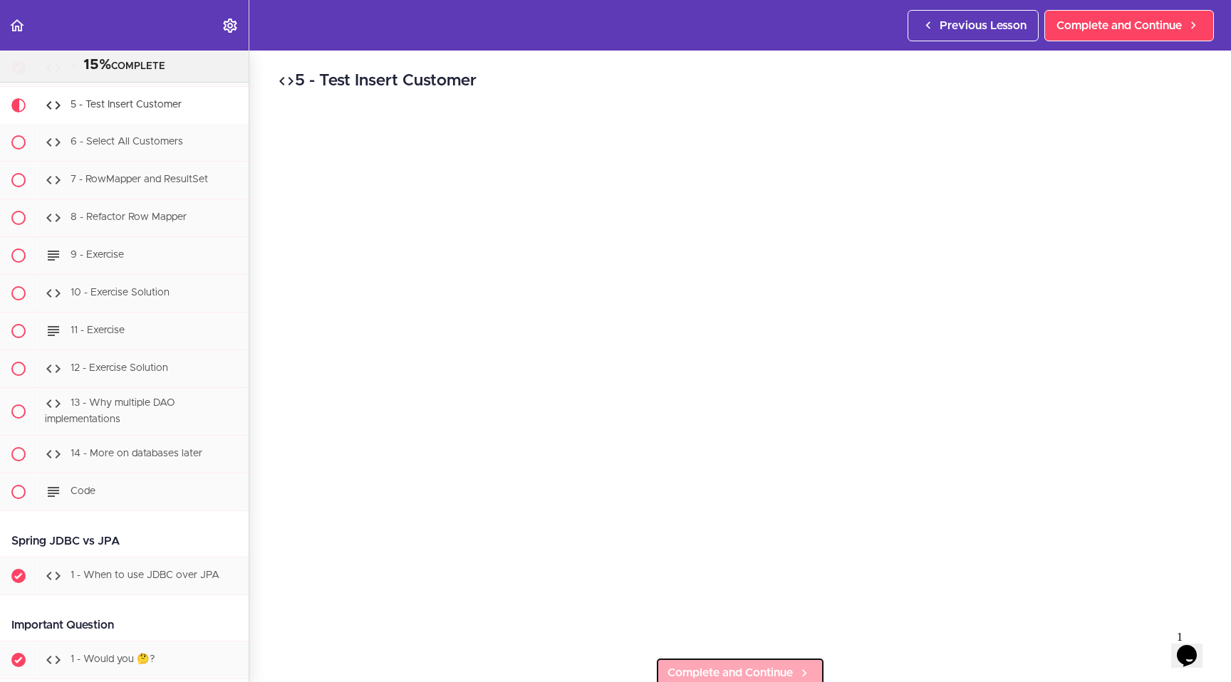
click at [751, 665] on span "Complete and Continue" at bounding box center [729, 673] width 125 height 17
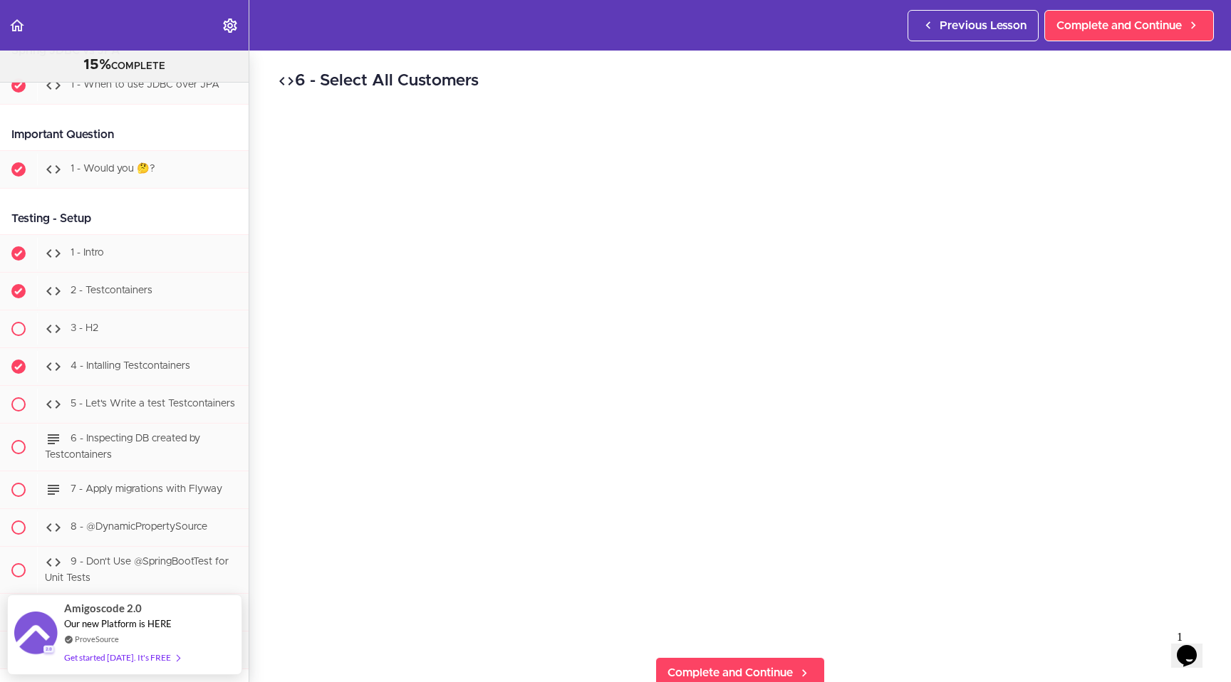
scroll to position [6354, 0]
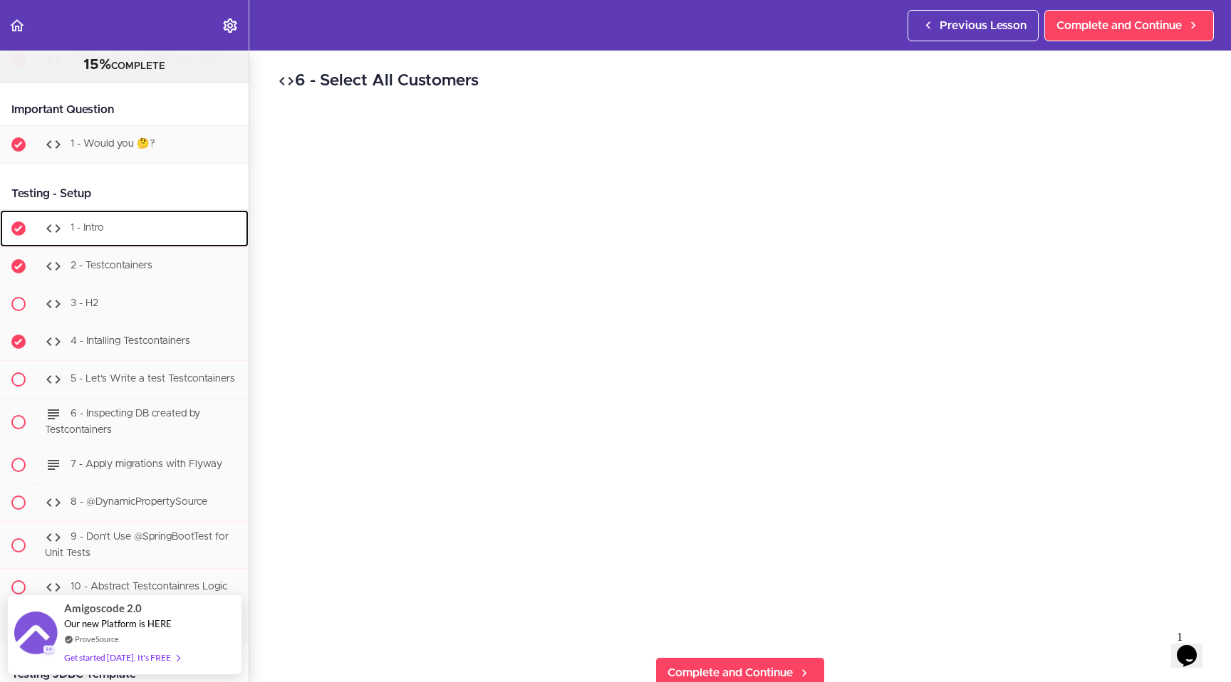
click at [117, 244] on div "1 - Intro" at bounding box center [143, 228] width 212 height 31
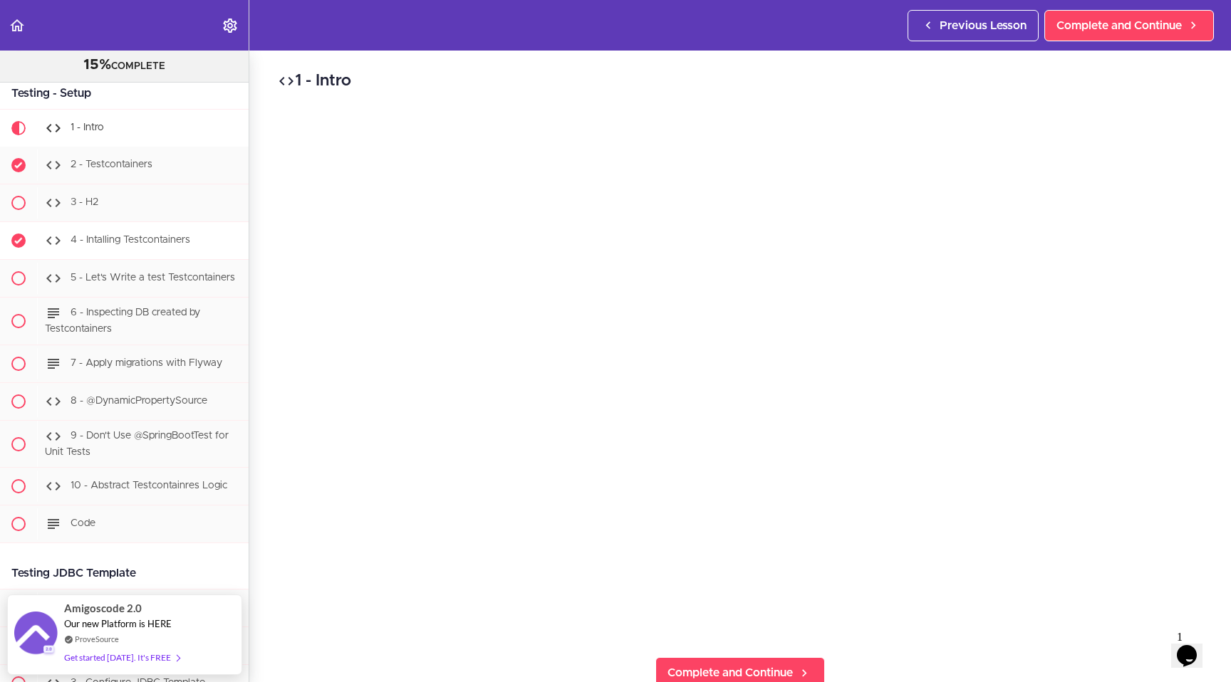
scroll to position [6473, 0]
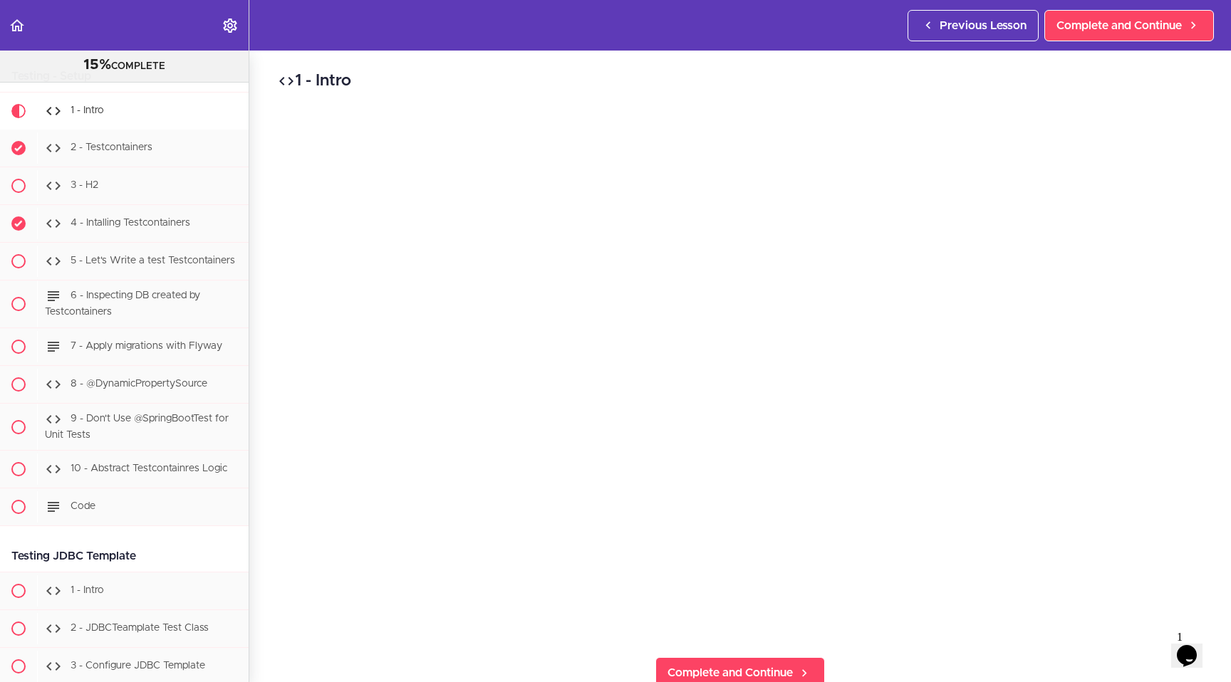
click at [864, 650] on div "1 - Intro Complete and Continue 1 - Follow us on LinkedIn 2 - Subscribe to our …" at bounding box center [740, 367] width 982 height 632
click at [774, 665] on span "Complete and Continue" at bounding box center [729, 673] width 125 height 17
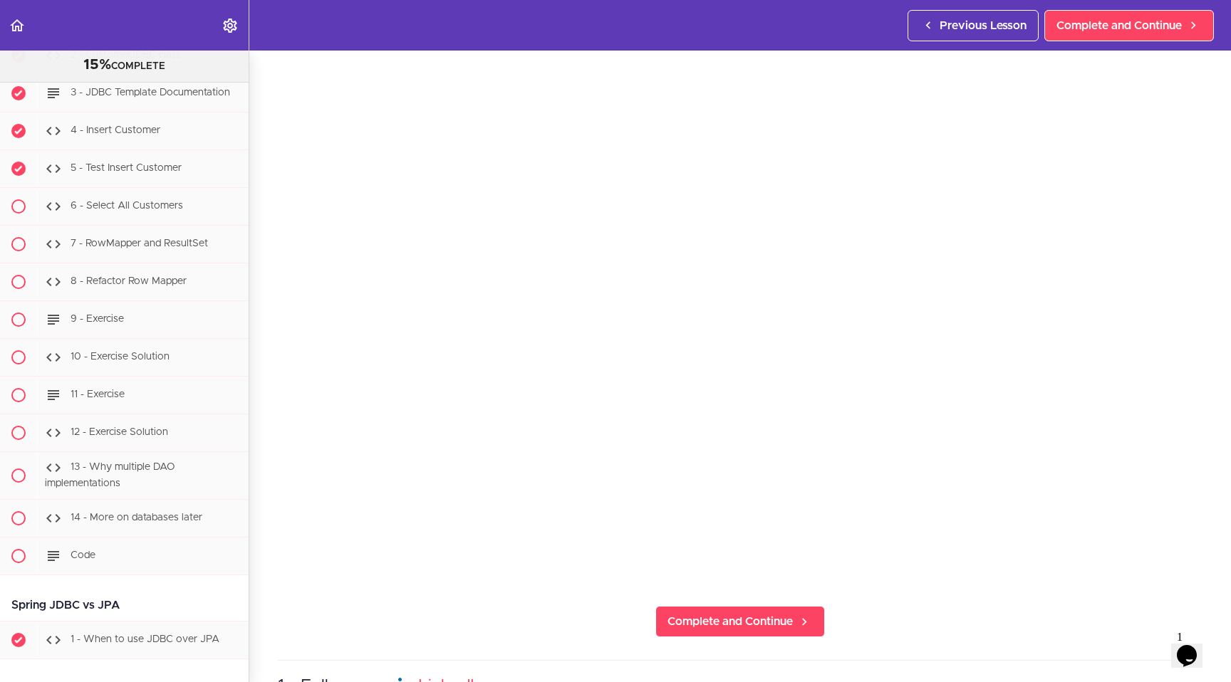
scroll to position [5734, 0]
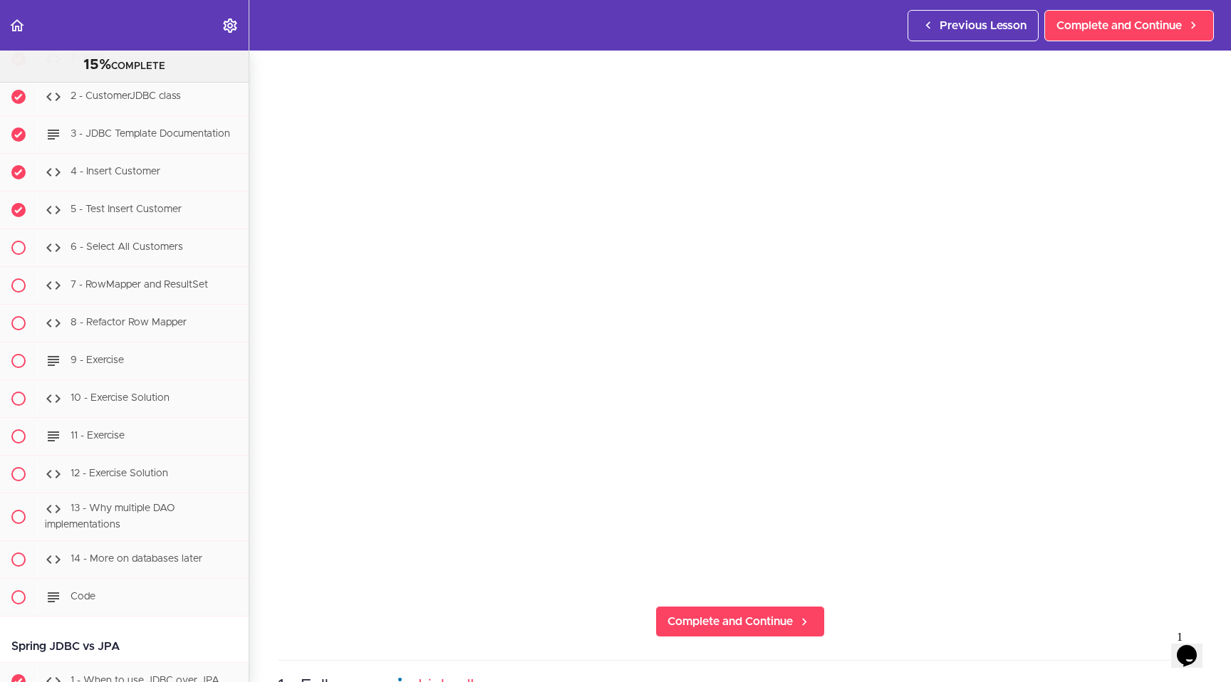
click at [872, 595] on div "2 - Testcontainers Complete and Continue 1 - Follow us on LinkedIn 2 - Subscrib…" at bounding box center [740, 315] width 982 height 632
click at [727, 613] on span "Complete and Continue" at bounding box center [729, 621] width 125 height 17
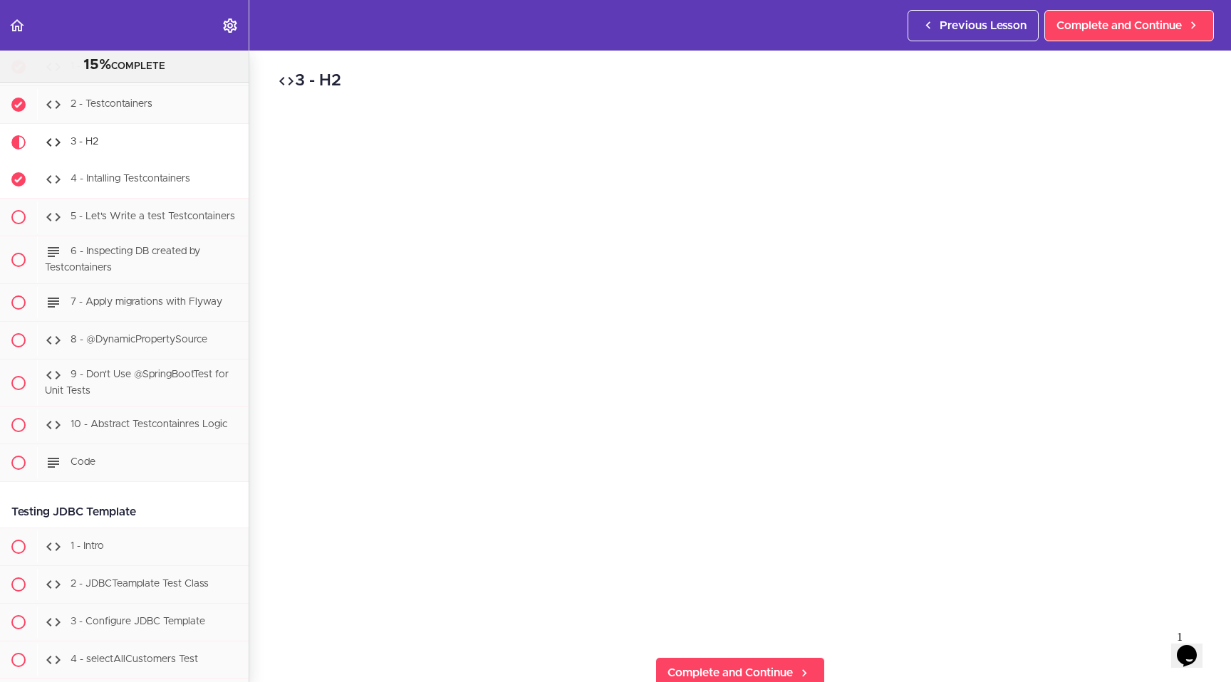
scroll to position [6506, 0]
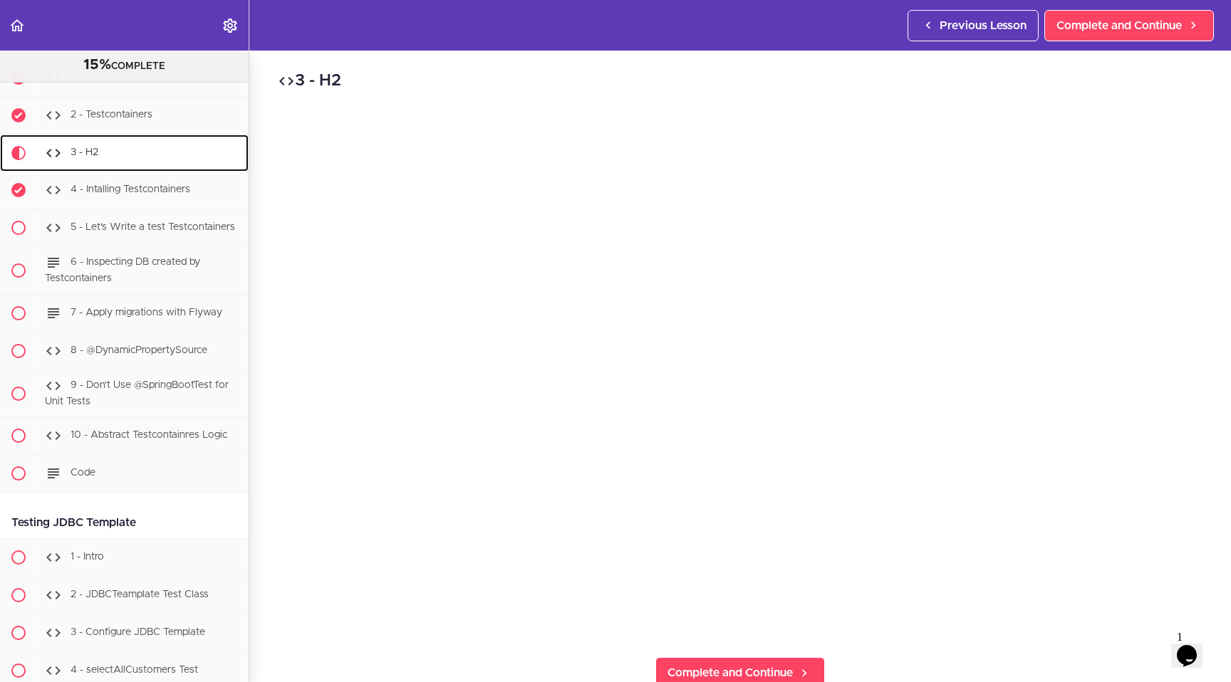
click at [101, 165] on div "3 - H2" at bounding box center [143, 152] width 212 height 31
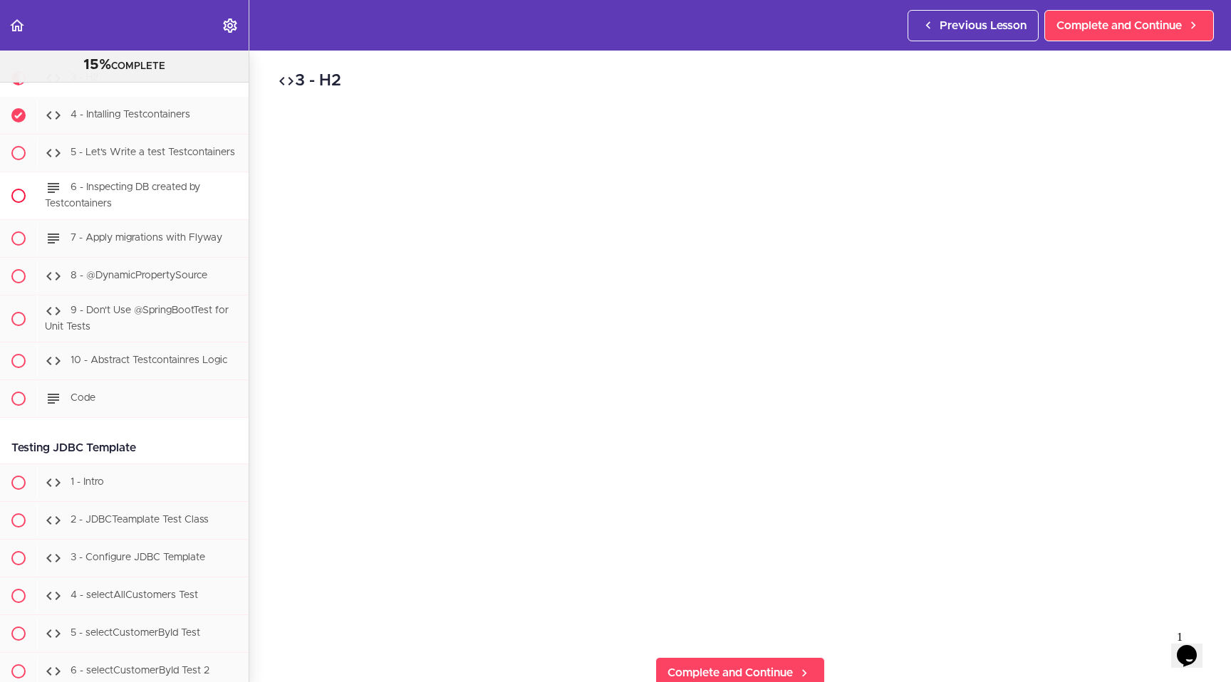
scroll to position [6554, 0]
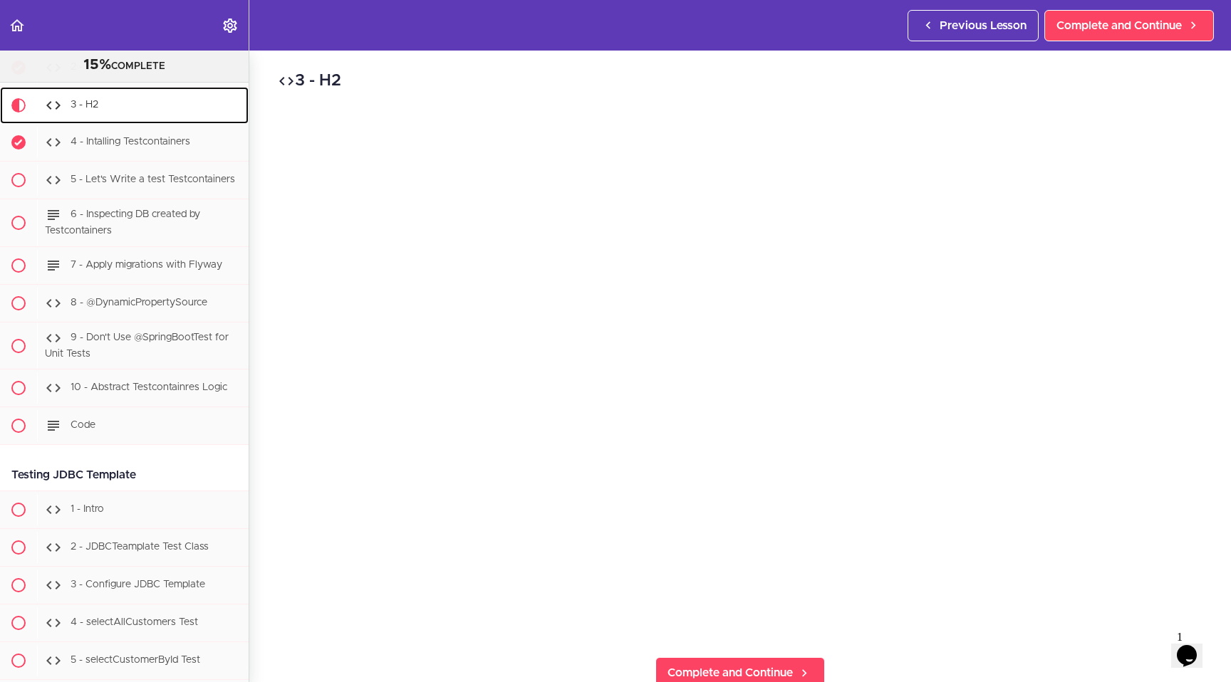
click at [111, 112] on div "3 - H2" at bounding box center [143, 105] width 212 height 31
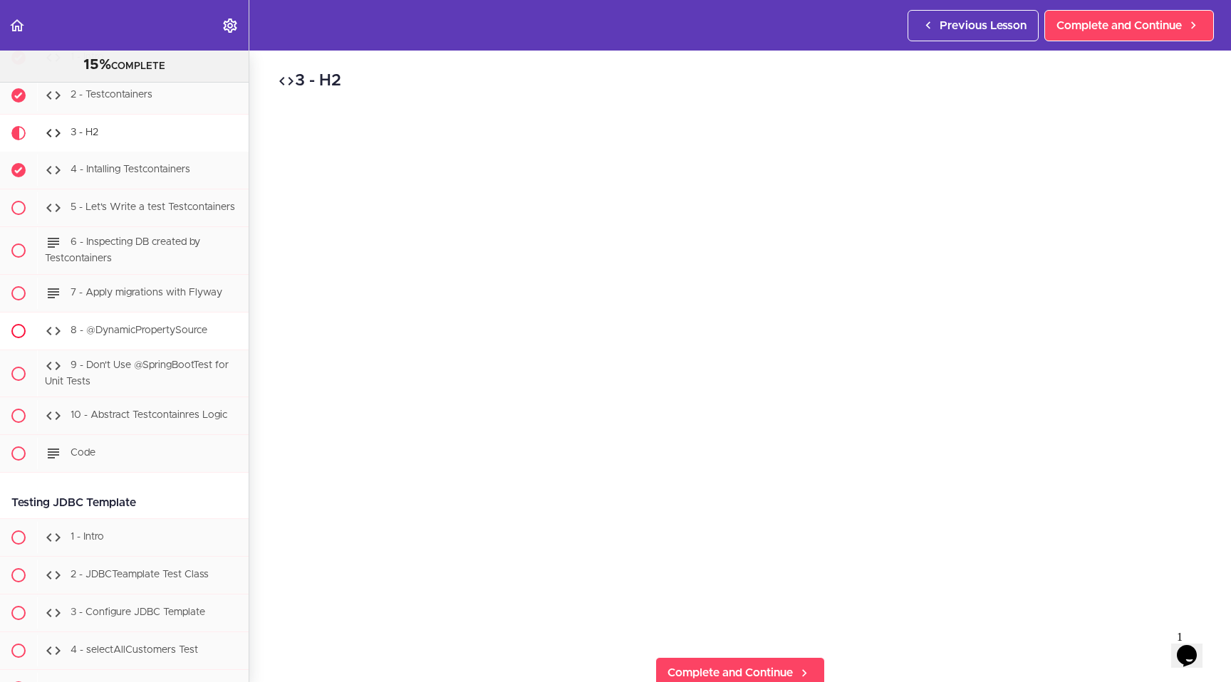
scroll to position [6507, 0]
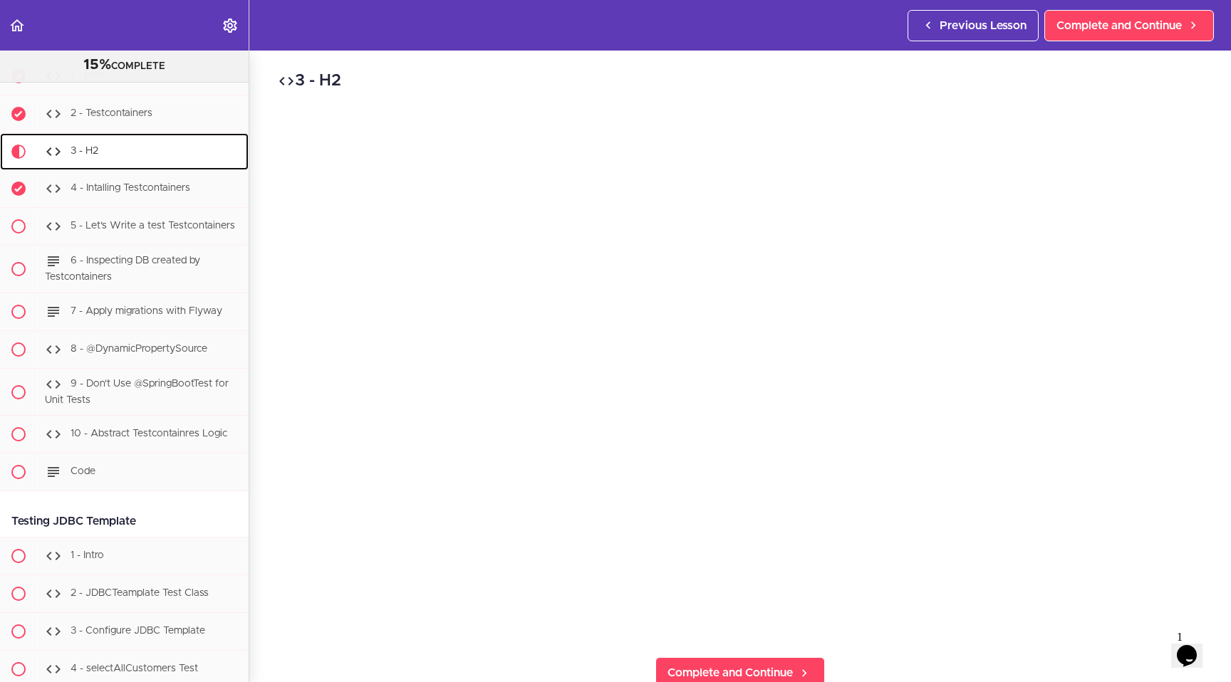
click at [68, 166] on div "3 - H2" at bounding box center [143, 151] width 212 height 31
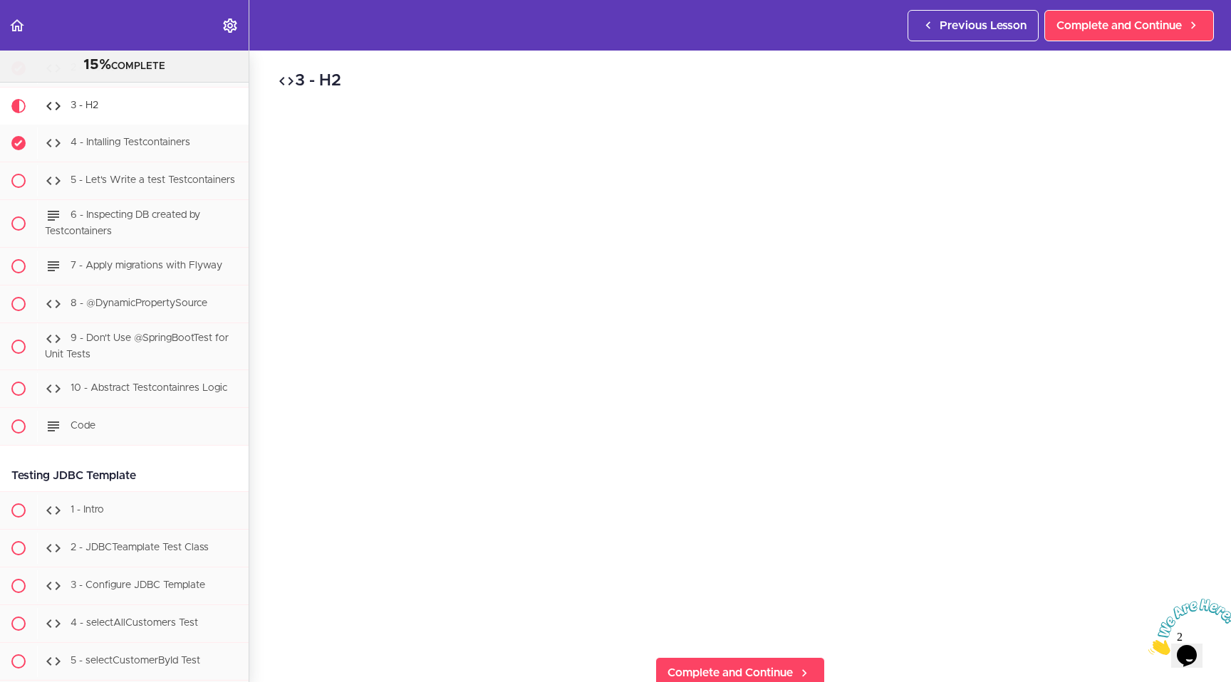
click at [319, 80] on h2 "3 - H2" at bounding box center [740, 81] width 925 height 24
click at [97, 110] on span "3 - H2" at bounding box center [85, 105] width 28 height 10
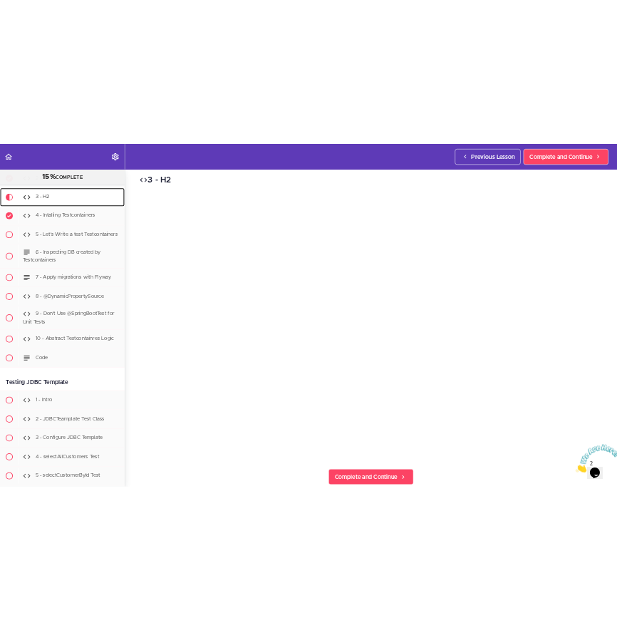
scroll to position [0, 0]
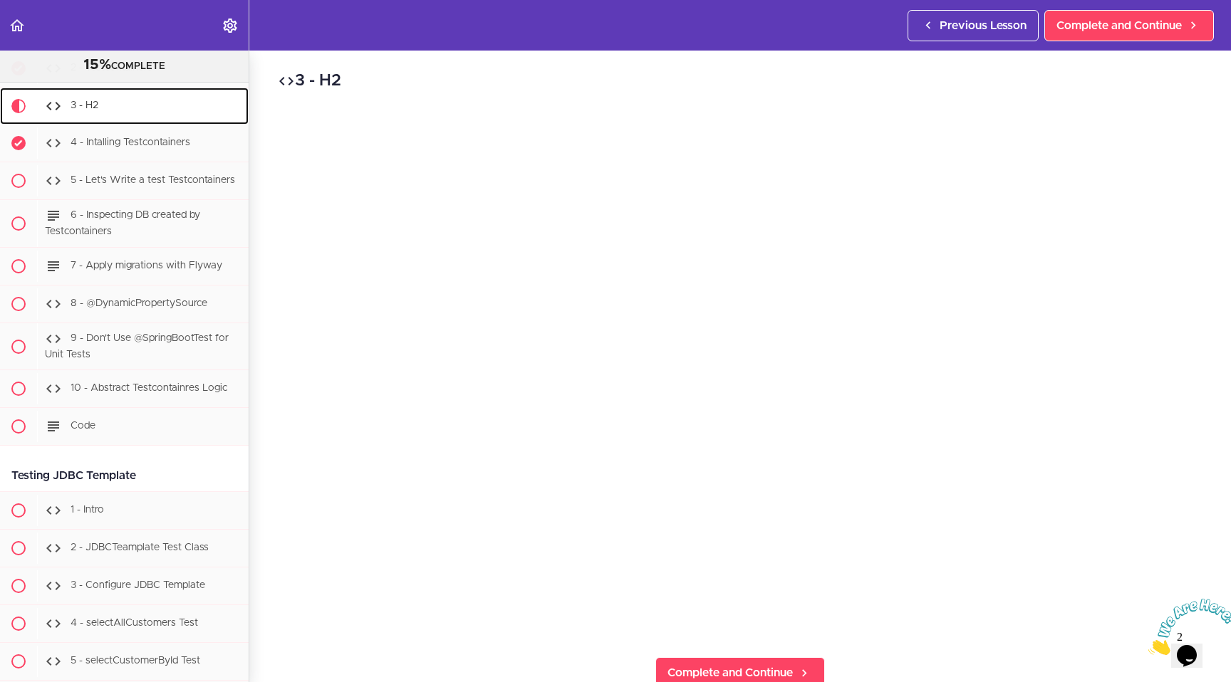
click at [88, 110] on span "3 - H2" at bounding box center [85, 105] width 28 height 10
click at [579, 64] on div "3 - H2 Complete and Continue 1 - Follow us on LinkedIn 2 - Subscribe to our New…" at bounding box center [740, 367] width 982 height 632
